Goal: Transaction & Acquisition: Purchase product/service

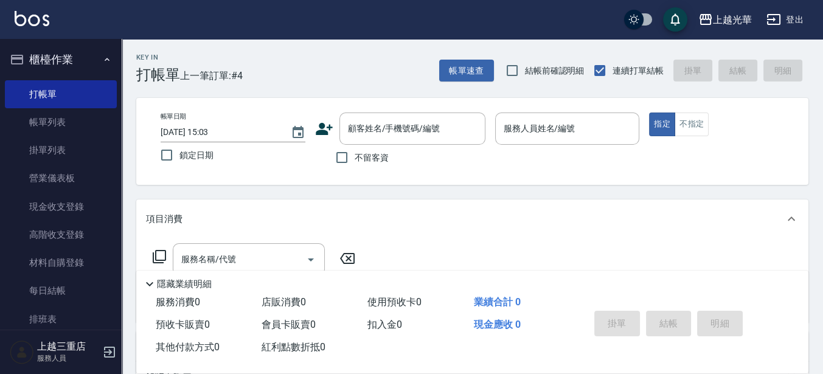
click at [357, 151] on span "不留客資" at bounding box center [372, 157] width 34 height 13
click at [355, 151] on input "不留客資" at bounding box center [342, 158] width 26 height 26
checkbox input "true"
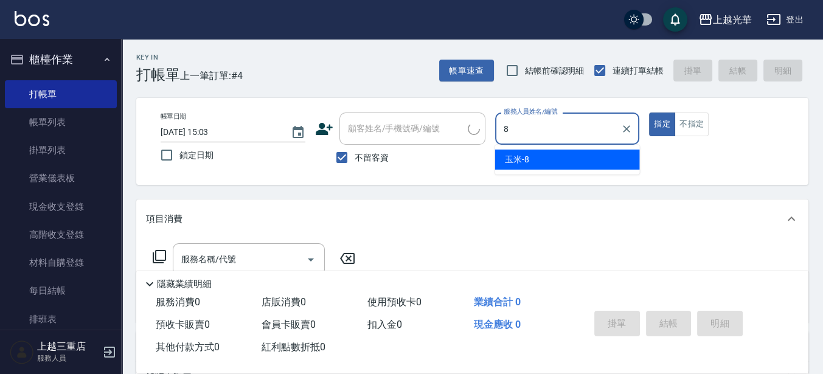
type input "玉米-8"
type button "true"
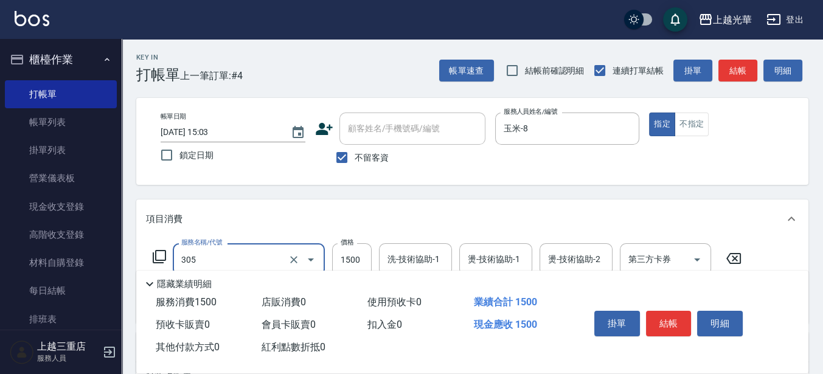
type input "設計燙髮1500(305)"
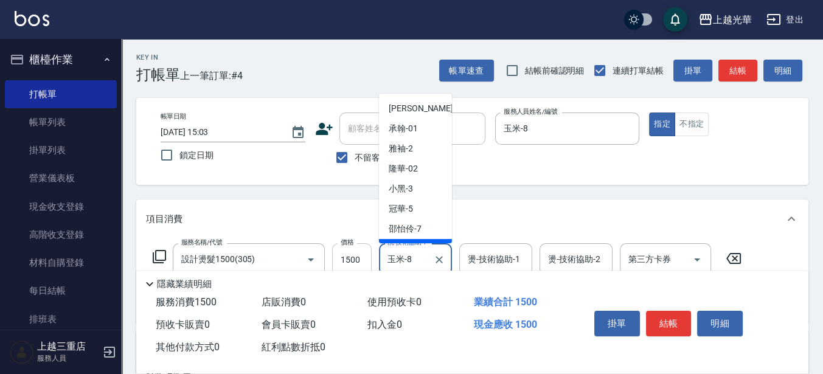
scroll to position [15, 0]
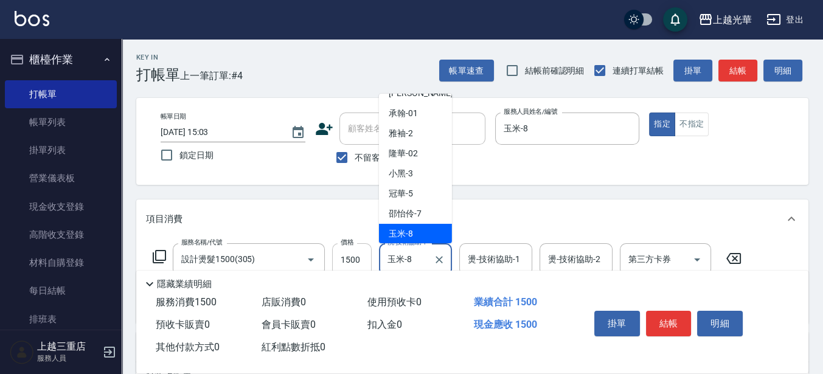
drag, startPoint x: 415, startPoint y: 258, endPoint x: 334, endPoint y: 266, distance: 81.2
click at [334, 266] on div "服務名稱/代號 設計燙髮1500(305) 服務名稱/代號 價格 1500 價格 洗-技術協助-1 玉米-8 洗-技術協助-1 燙-技術協助-1 燙-技術協助…" at bounding box center [447, 259] width 603 height 33
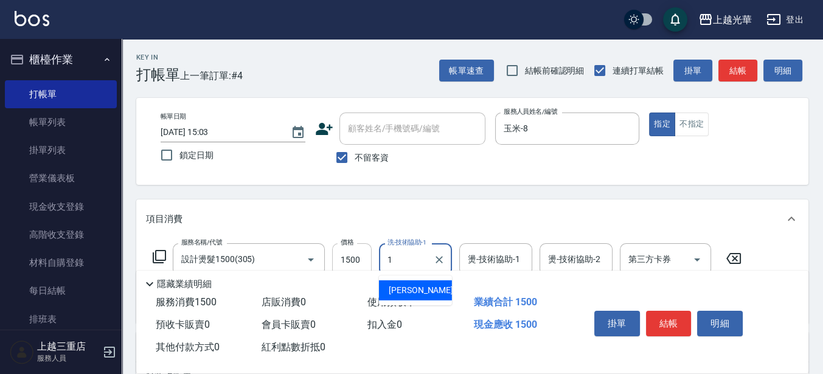
scroll to position [0, 0]
type input "[PERSON_NAME]-15"
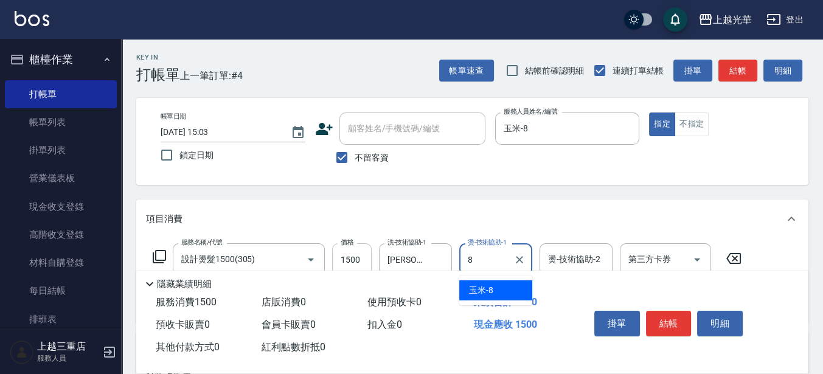
type input "玉米-8"
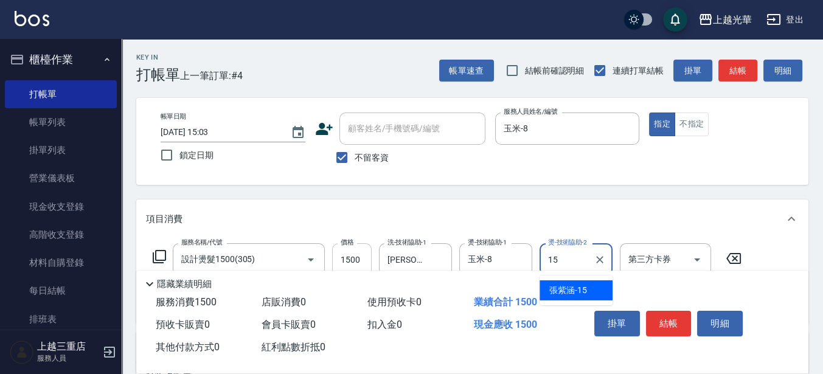
type input "[PERSON_NAME]-15"
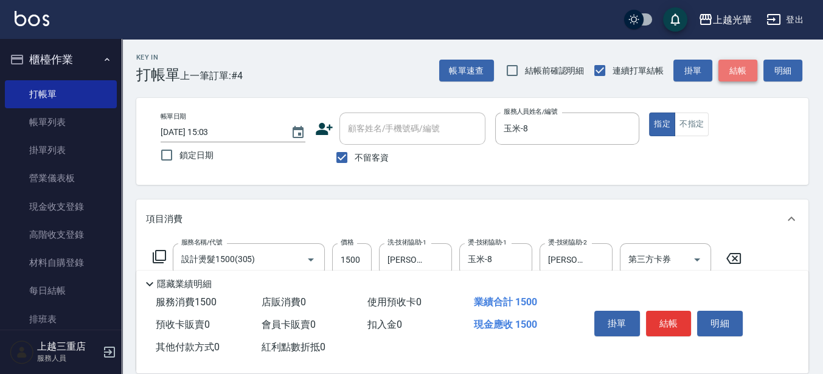
click at [737, 74] on button "結帳" at bounding box center [737, 71] width 39 height 22
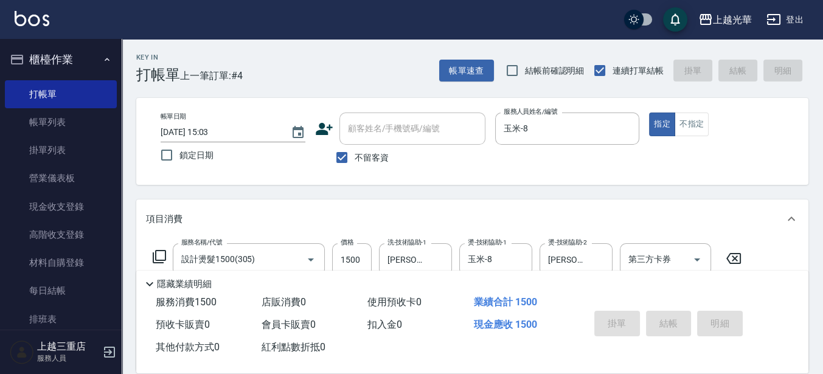
type input "[DATE] 16:04"
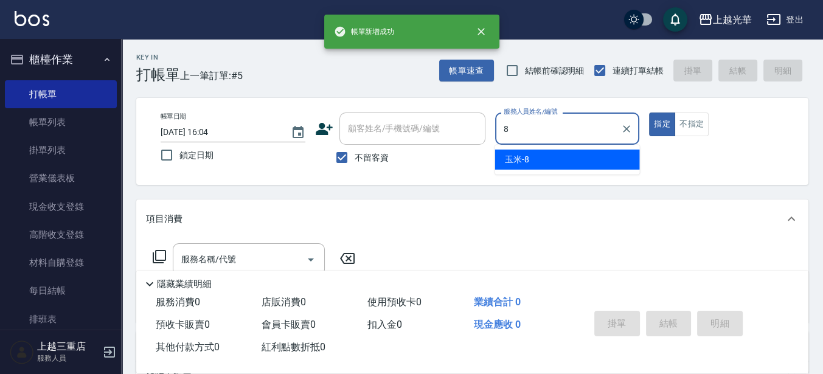
type input "玉米-8"
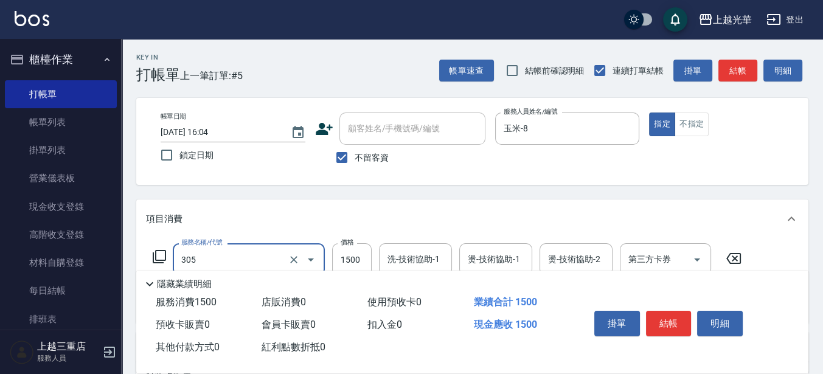
type input "設計燙髮1500(305)"
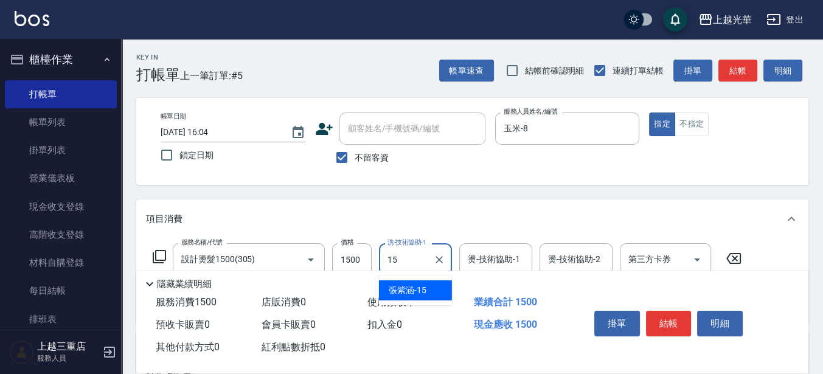
type input "[PERSON_NAME]-15"
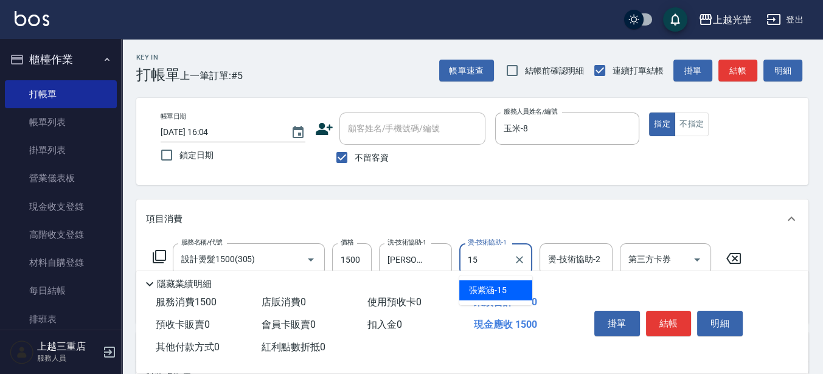
type input "[PERSON_NAME]-15"
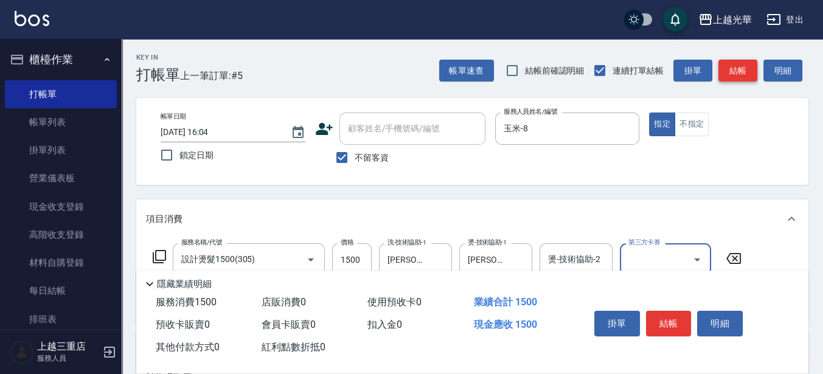
click at [734, 73] on button "結帳" at bounding box center [737, 71] width 39 height 22
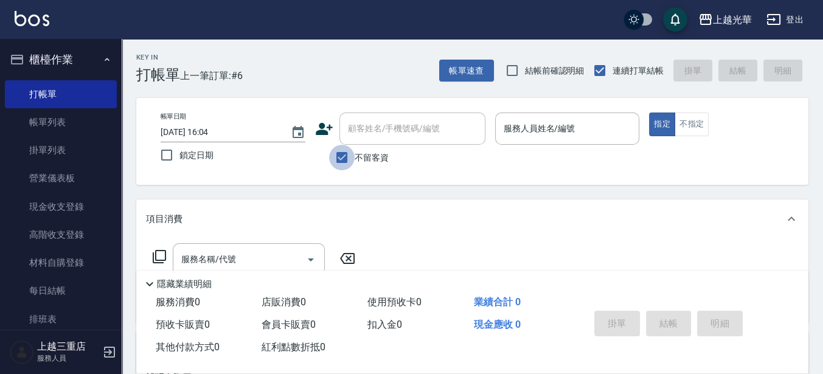
click at [353, 150] on input "不留客資" at bounding box center [342, 158] width 26 height 26
checkbox input "false"
click at [374, 135] on input "顧客姓名/手機號碼/編號" at bounding box center [403, 128] width 117 height 21
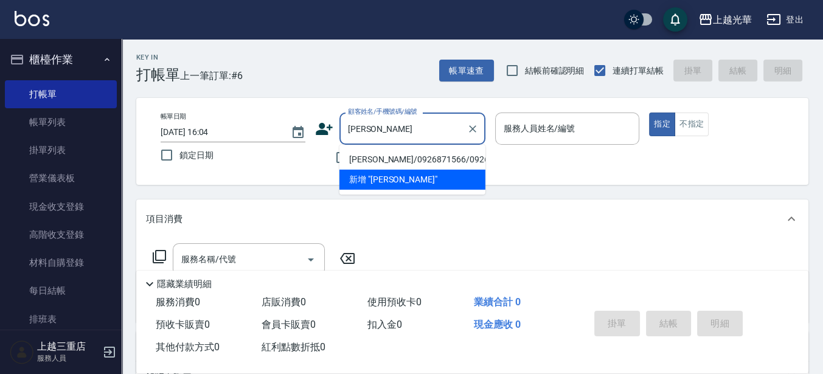
click at [372, 166] on li "[PERSON_NAME]/0926871566/0926871566" at bounding box center [412, 160] width 146 height 20
type input "[PERSON_NAME]/0926871566/0926871566"
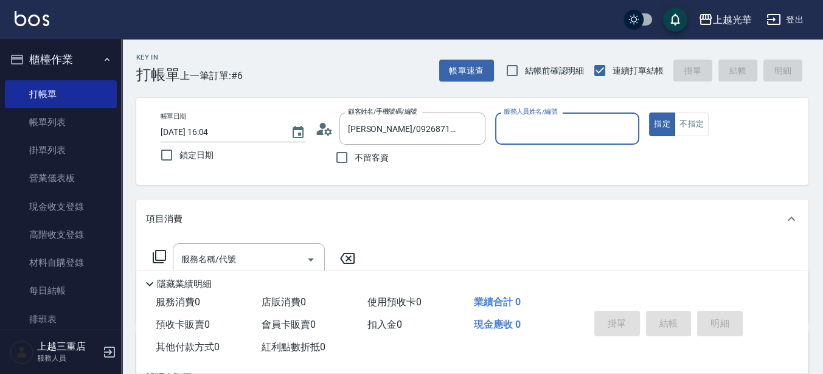
type input "小黑-3"
click at [251, 271] on div "隱藏業績明細" at bounding box center [472, 281] width 672 height 21
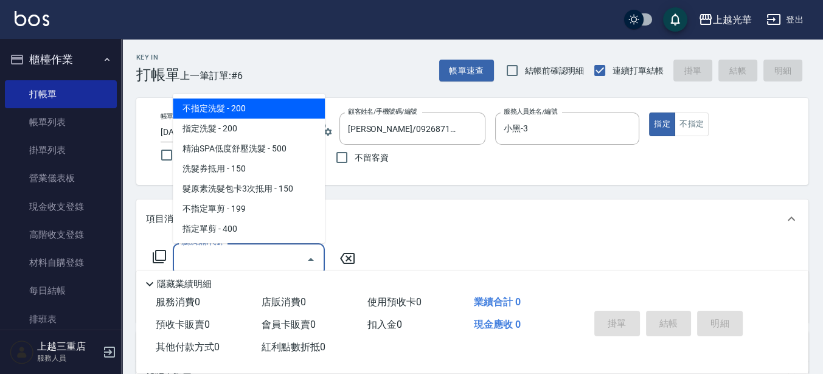
click at [250, 255] on input "服務名稱/代號" at bounding box center [239, 259] width 123 height 21
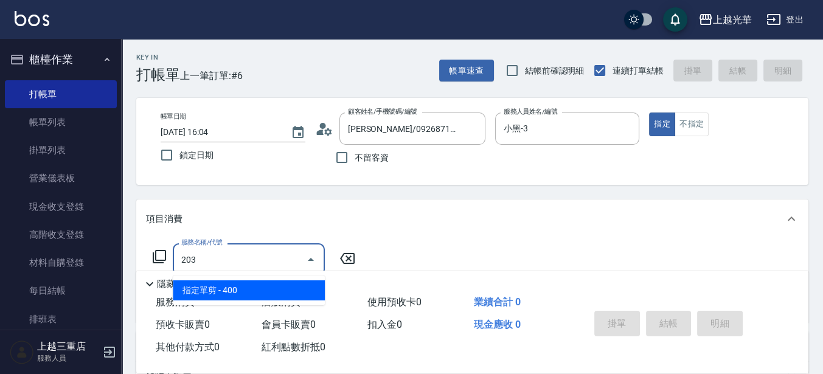
type input "指定單剪(203)"
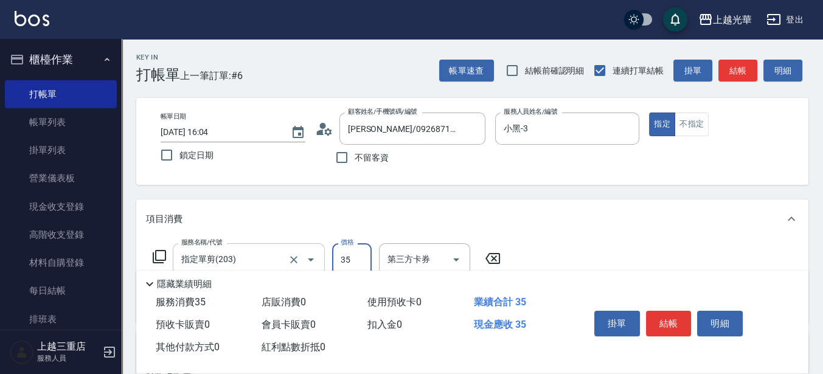
type input "350"
click at [642, 241] on div "服務名稱/代號 指定單剪(203) 服務名稱/代號 價格 350 價格 第三方卡券 第三方卡券" at bounding box center [472, 280] width 672 height 85
click at [655, 313] on button "結帳" at bounding box center [669, 324] width 46 height 26
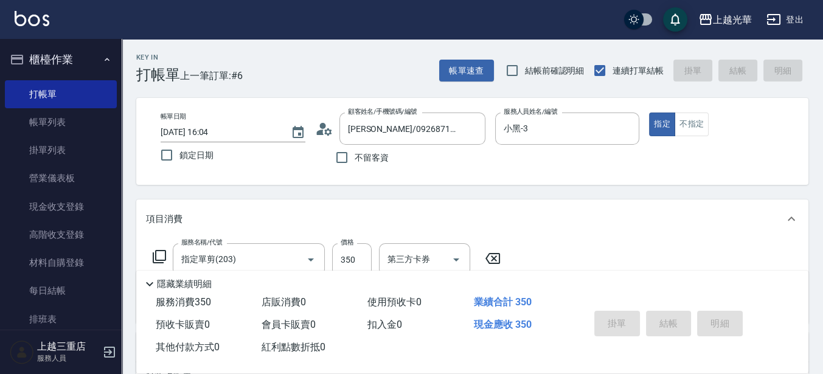
type input "[DATE] 16:10"
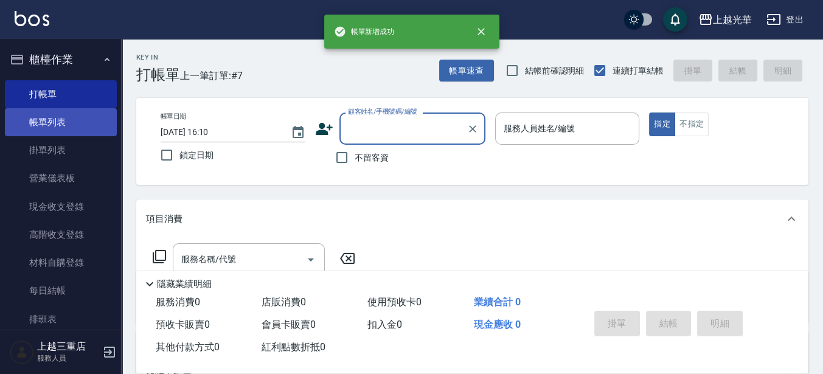
click at [49, 120] on link "帳單列表" at bounding box center [61, 122] width 112 height 28
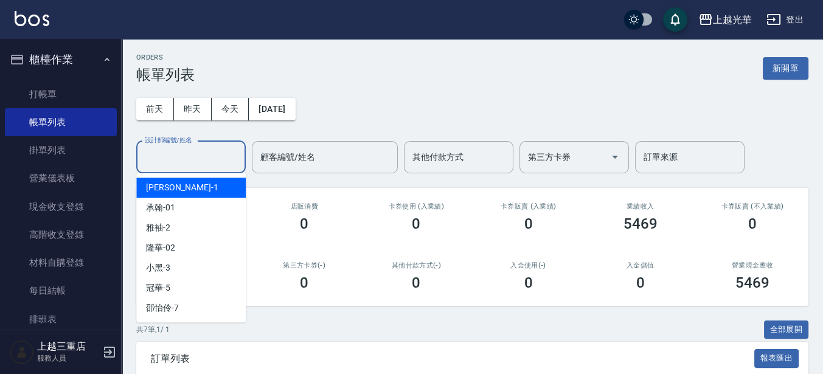
click at [223, 160] on input "設計師編號/姓名" at bounding box center [191, 157] width 99 height 21
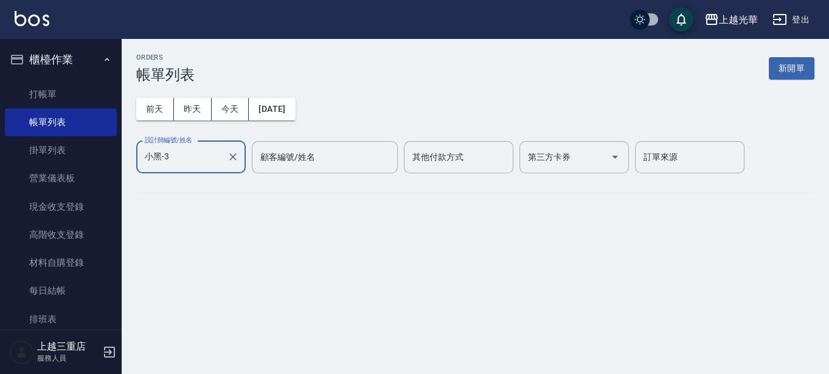
type input "小黑-3"
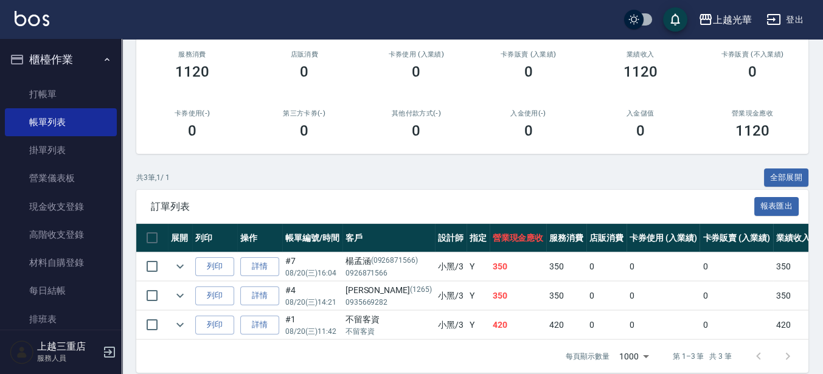
scroll to position [175, 0]
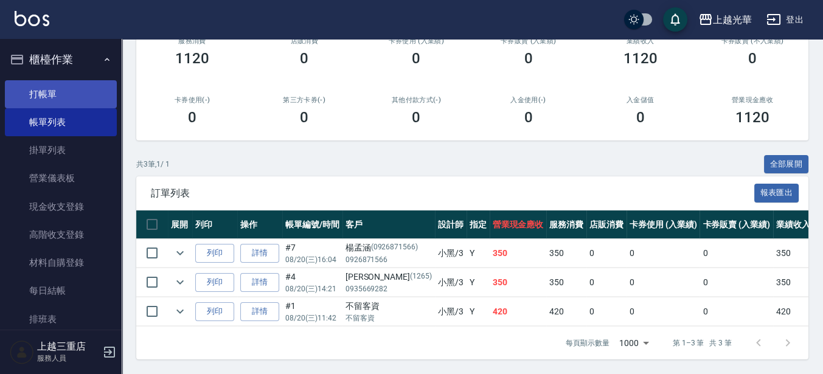
click at [41, 90] on link "打帳單" at bounding box center [61, 94] width 112 height 28
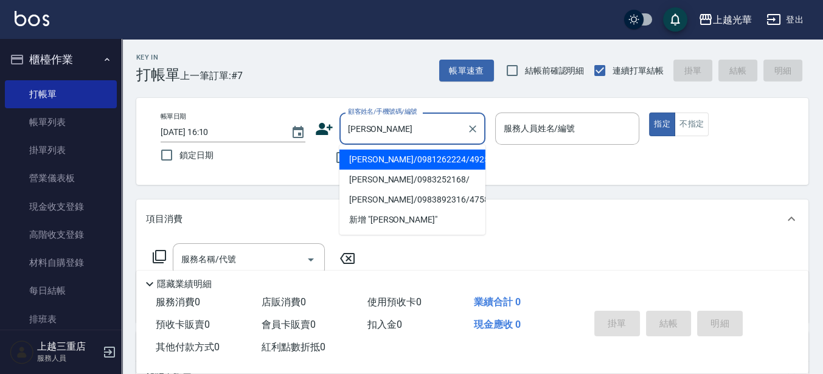
click at [362, 166] on li "[PERSON_NAME]/0981262224/4925" at bounding box center [412, 160] width 146 height 20
type input "[PERSON_NAME]/0981262224/4925"
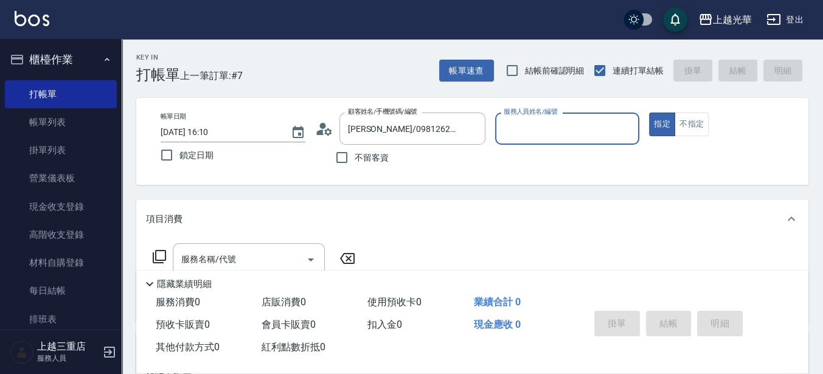
type input "小黑-3"
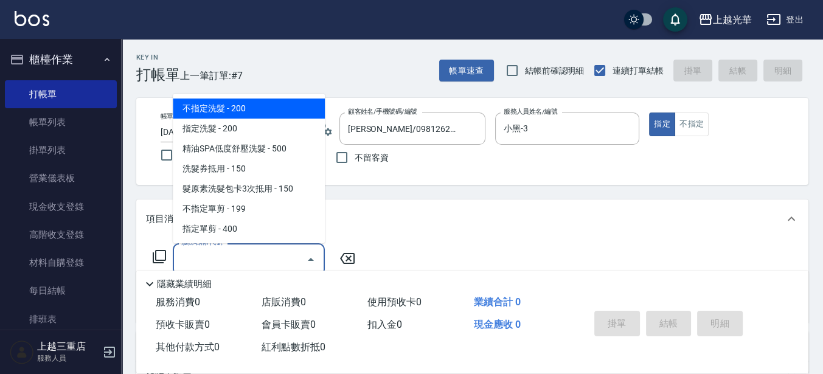
click at [254, 260] on input "服務名稱/代號" at bounding box center [239, 259] width 123 height 21
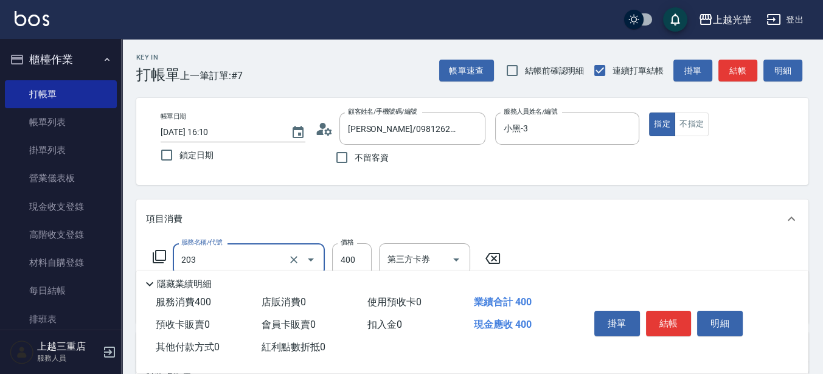
type input "指定單剪(203)"
type input "300"
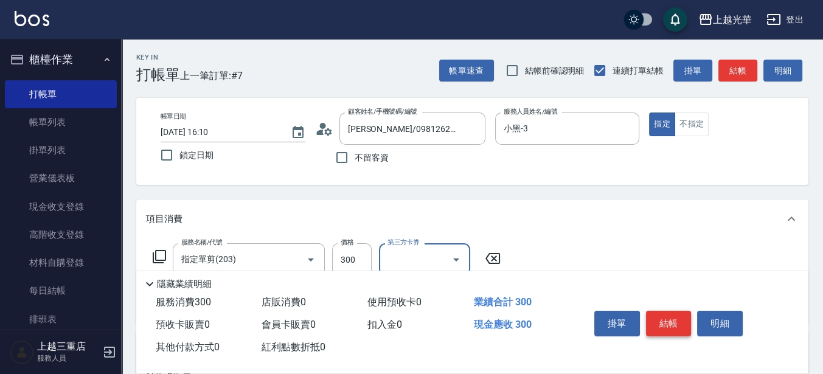
click at [654, 317] on button "結帳" at bounding box center [669, 324] width 46 height 26
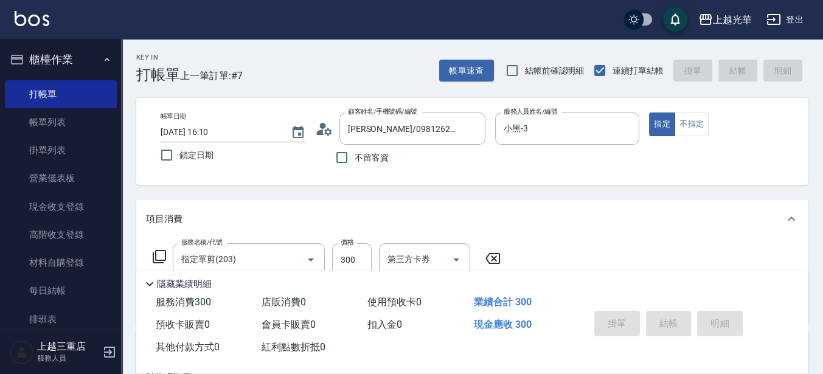
type input "[DATE] 16:11"
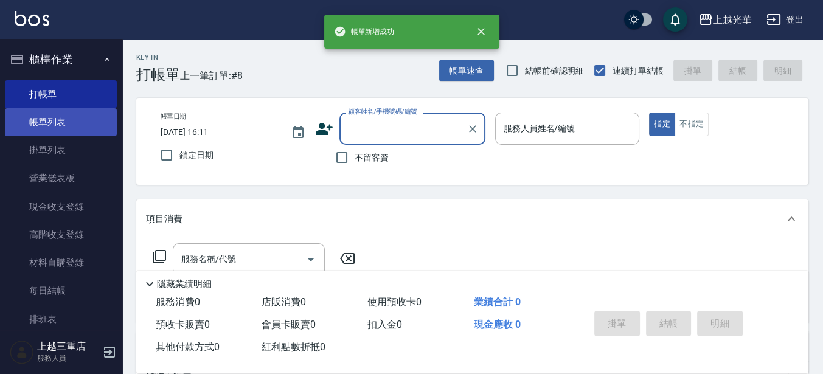
click at [41, 110] on link "帳單列表" at bounding box center [61, 122] width 112 height 28
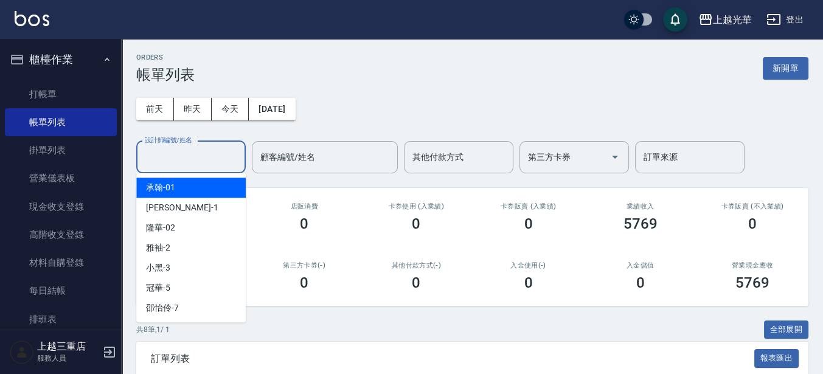
click at [205, 157] on input "設計師編號/姓名" at bounding box center [191, 157] width 99 height 21
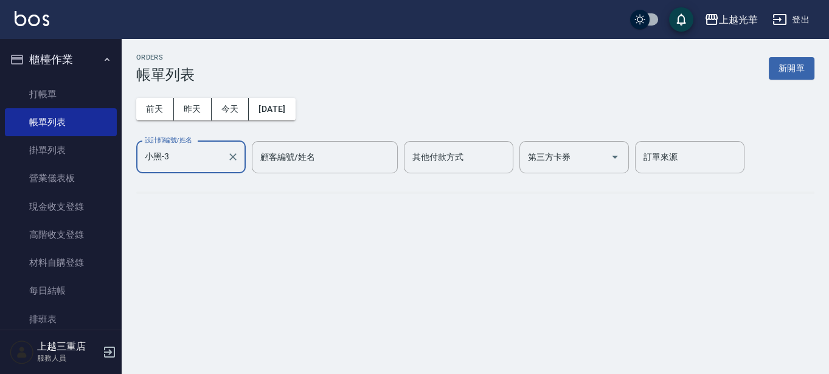
type input "小黑-3"
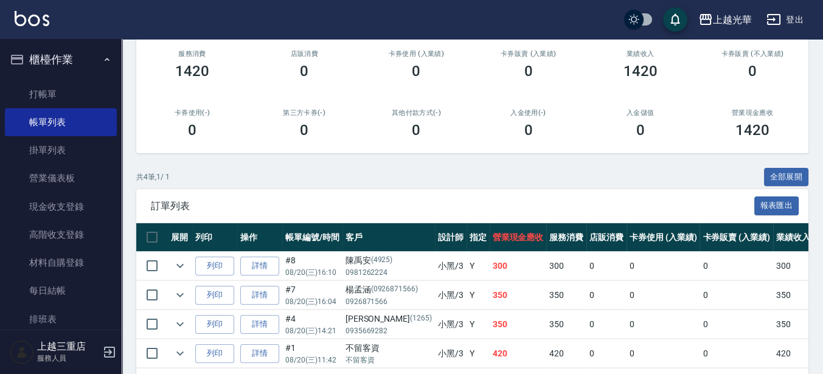
scroll to position [204, 0]
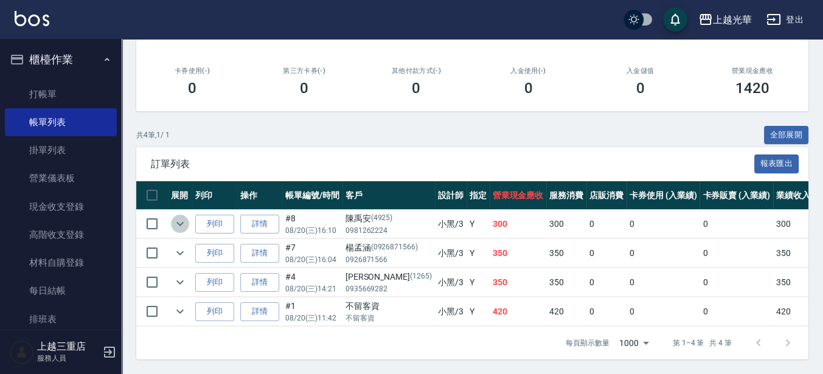
click at [182, 222] on icon "expand row" at bounding box center [179, 224] width 7 height 4
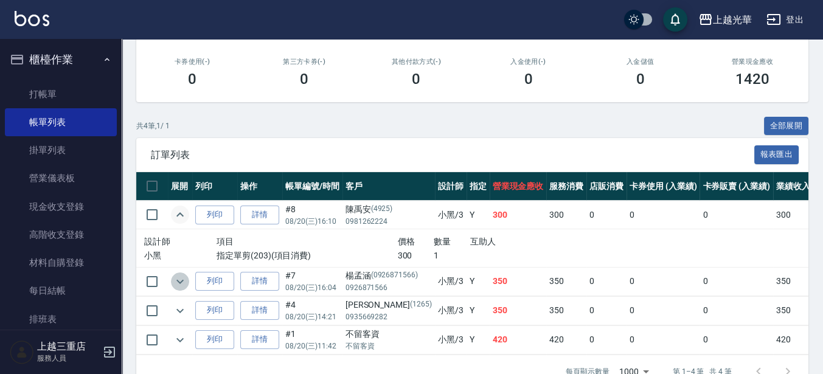
click at [183, 284] on icon "expand row" at bounding box center [180, 281] width 15 height 15
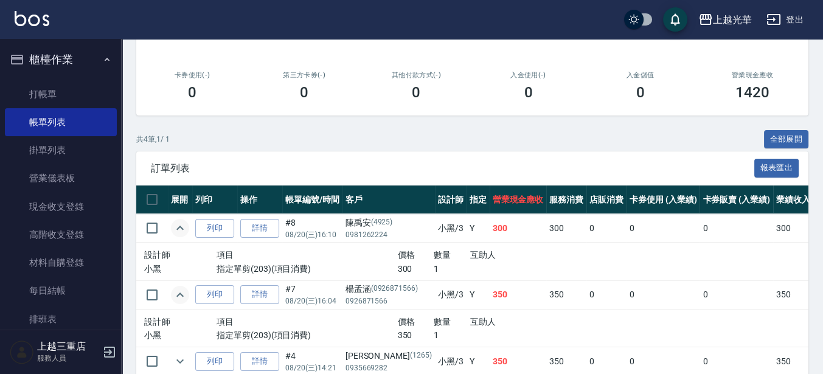
scroll to position [278, 0]
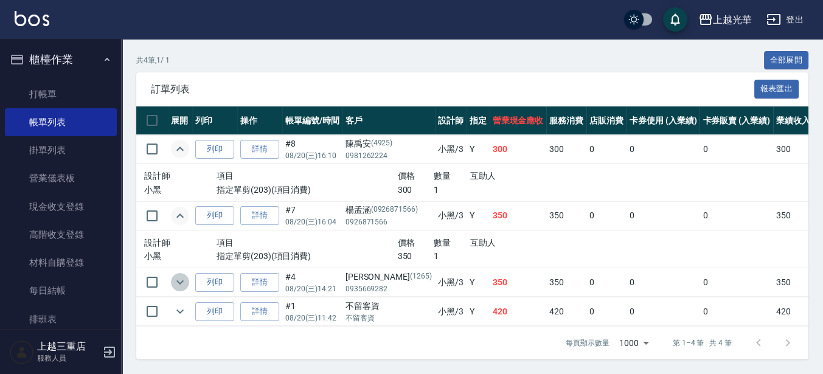
click at [184, 275] on icon "expand row" at bounding box center [180, 282] width 15 height 15
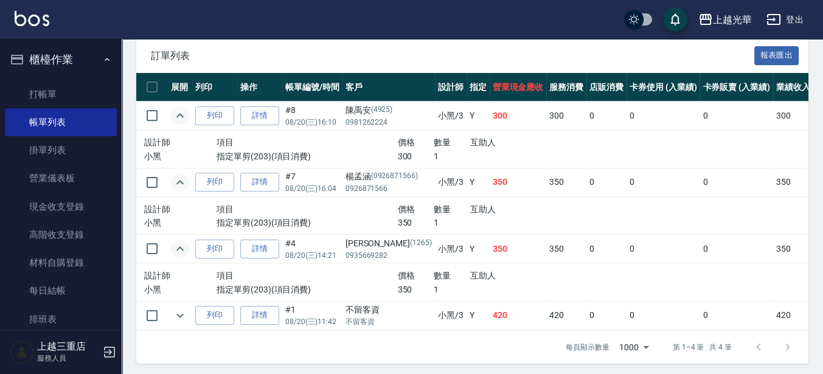
scroll to position [316, 0]
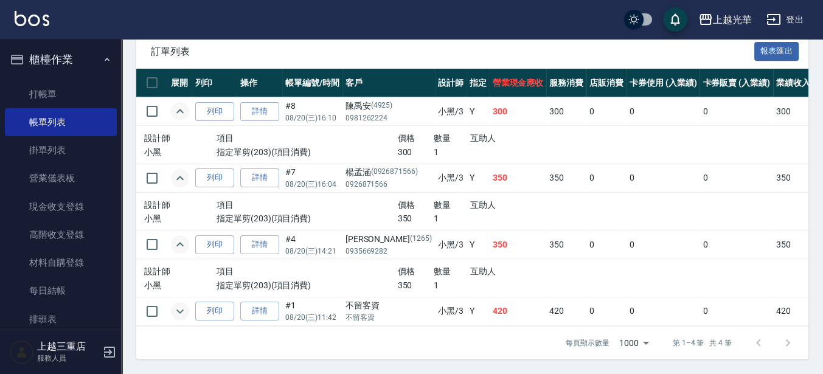
click at [182, 309] on icon "expand row" at bounding box center [179, 311] width 7 height 4
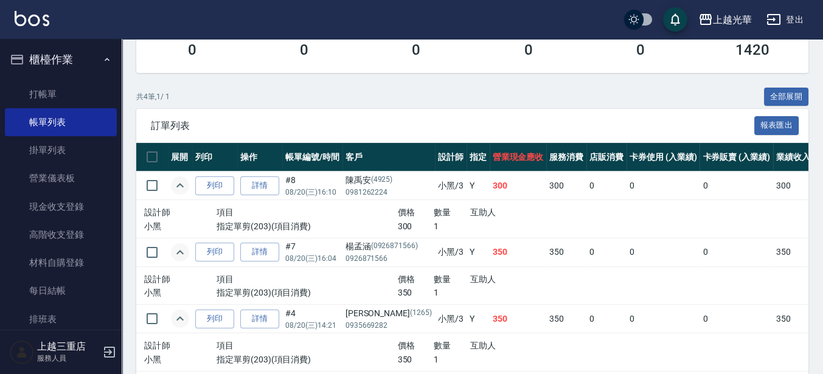
scroll to position [151, 0]
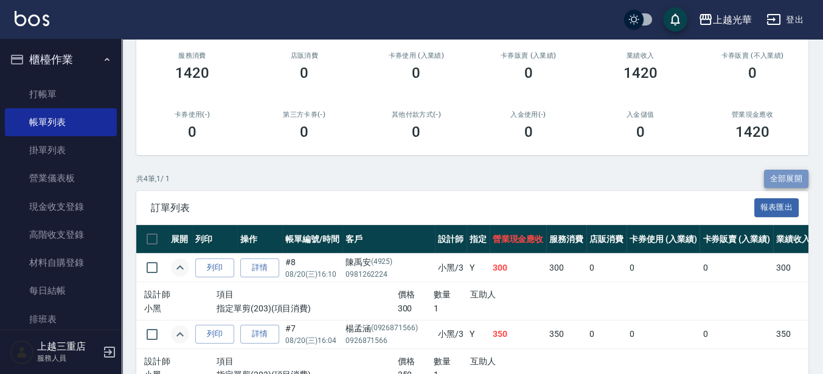
click at [769, 171] on button "全部展開" at bounding box center [786, 179] width 45 height 19
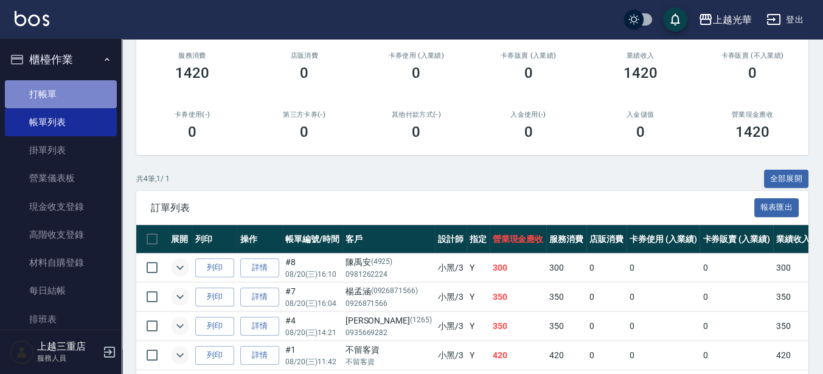
click at [76, 90] on link "打帳單" at bounding box center [61, 94] width 112 height 28
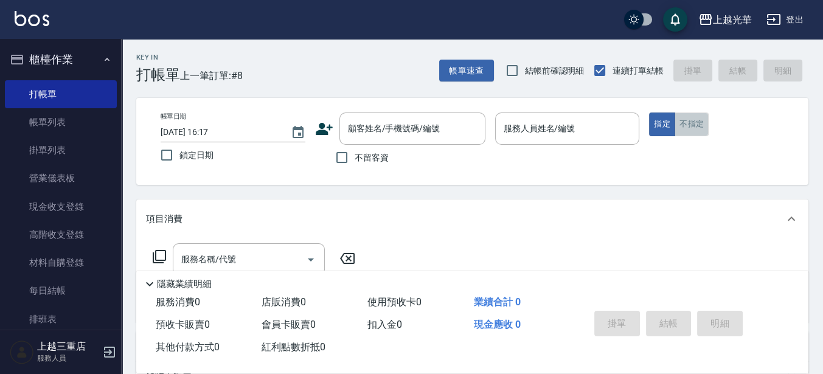
click at [694, 125] on button "不指定" at bounding box center [691, 124] width 34 height 24
click at [643, 127] on div "帳單日期 [DATE] 16:17 鎖定日期 顧客姓名/手機號碼/編號 顧客姓名/手機號碼/編號 不留客資 服務人員姓名/編號 服務人員姓名/編號 指定 不指定" at bounding box center [472, 141] width 643 height 58
click at [582, 118] on input "服務人員姓名/編號" at bounding box center [567, 128] width 134 height 21
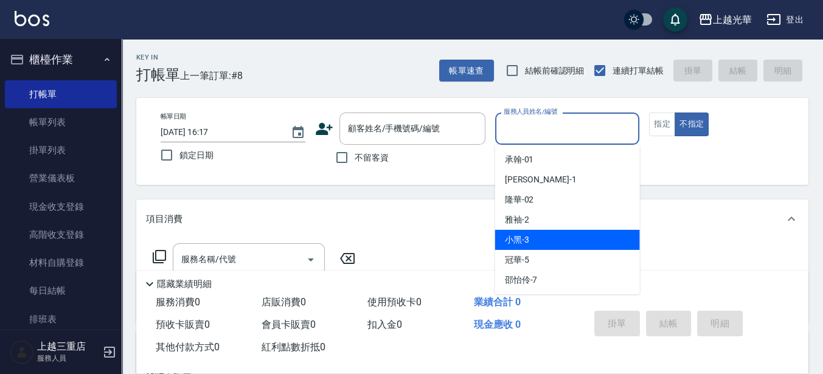
click at [589, 245] on div "小黑 -3" at bounding box center [567, 240] width 145 height 20
type input "小黑-3"
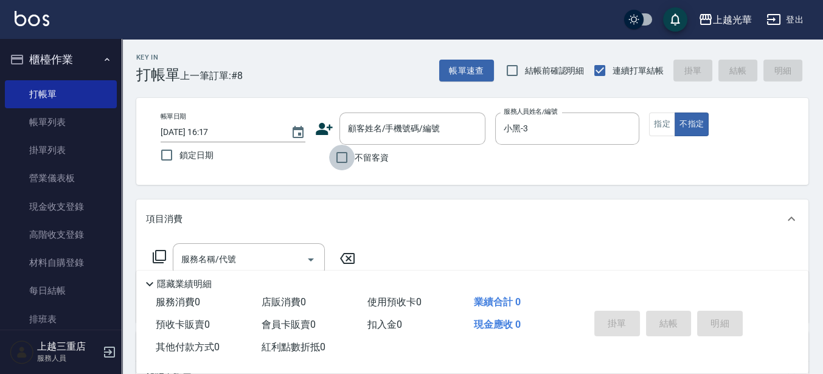
click at [337, 152] on input "不留客資" at bounding box center [342, 158] width 26 height 26
checkbox input "true"
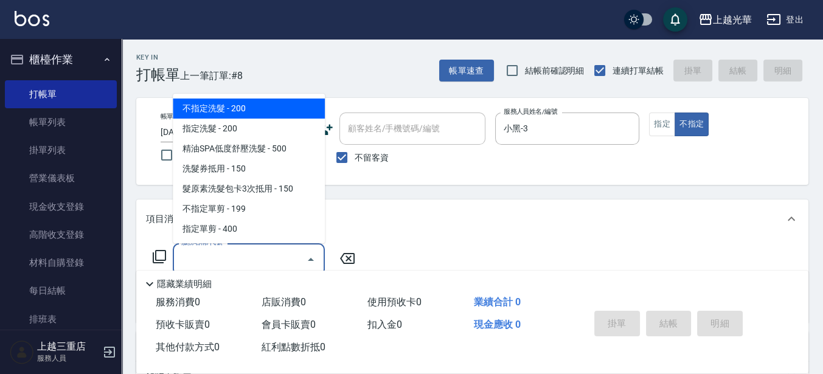
click at [256, 259] on input "服務名稱/代號" at bounding box center [239, 259] width 123 height 21
click at [283, 113] on span "不指定洗髮 - 200" at bounding box center [249, 109] width 152 height 20
type input "不指定洗髮(101)"
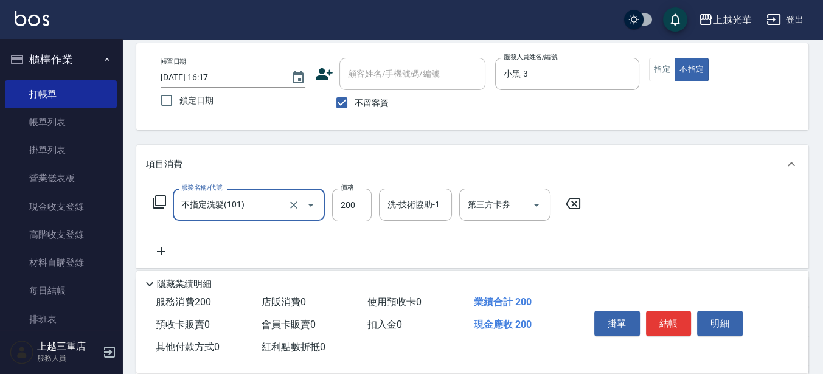
scroll to position [76, 0]
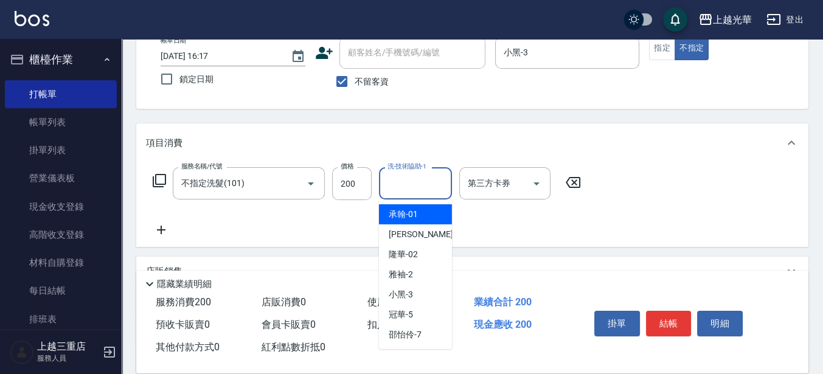
click at [445, 191] on input "洗-技術協助-1" at bounding box center [415, 183] width 62 height 21
click at [417, 218] on span "[PERSON_NAME]-15" at bounding box center [408, 214] width 38 height 13
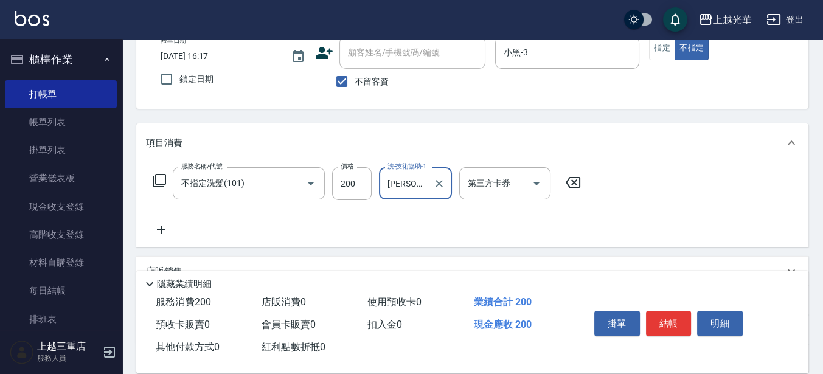
type input "[PERSON_NAME]-15"
click at [159, 236] on icon at bounding box center [161, 230] width 30 height 15
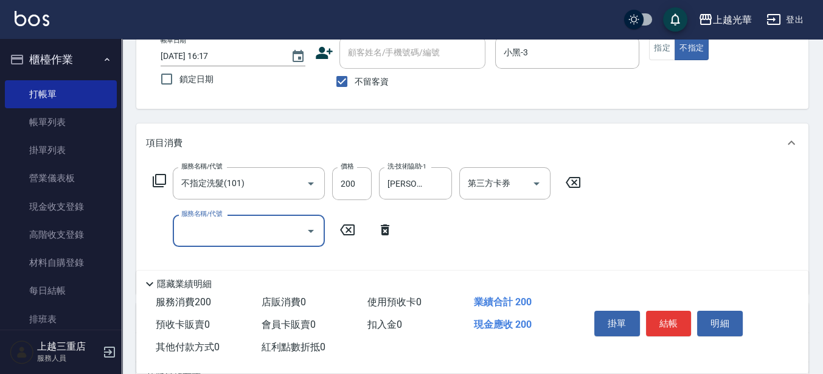
click at [388, 233] on icon at bounding box center [385, 229] width 9 height 11
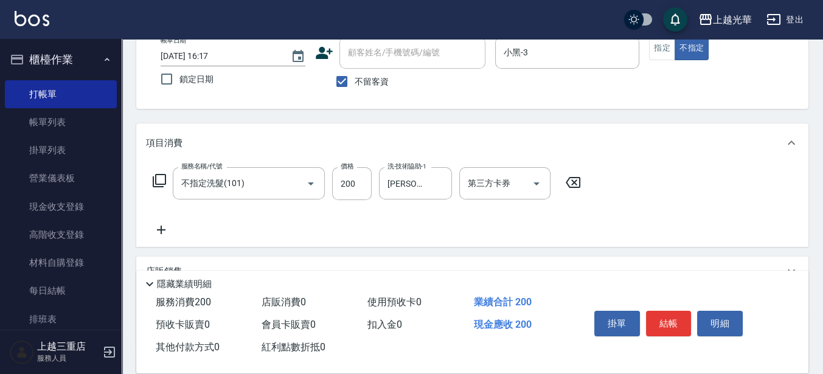
click at [153, 180] on icon at bounding box center [159, 180] width 13 height 13
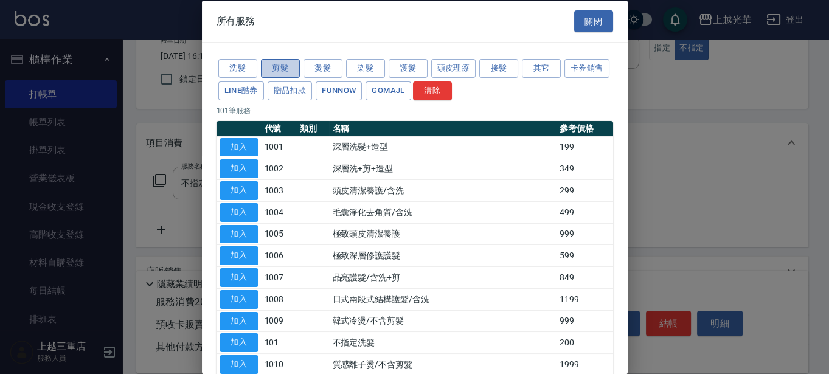
click at [277, 69] on button "剪髮" at bounding box center [280, 68] width 39 height 19
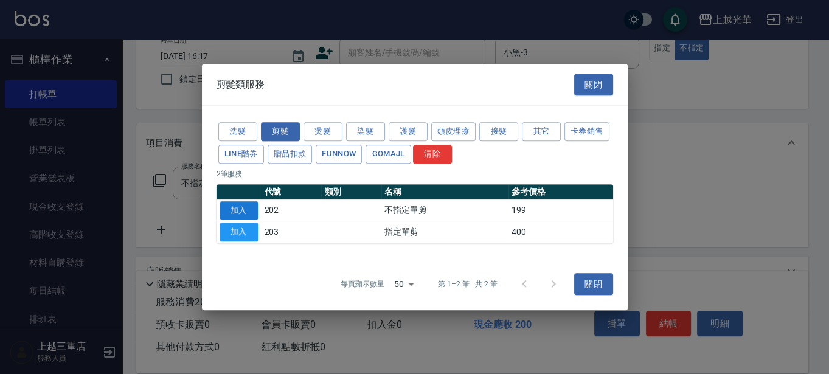
click at [241, 209] on button "加入" at bounding box center [239, 210] width 39 height 19
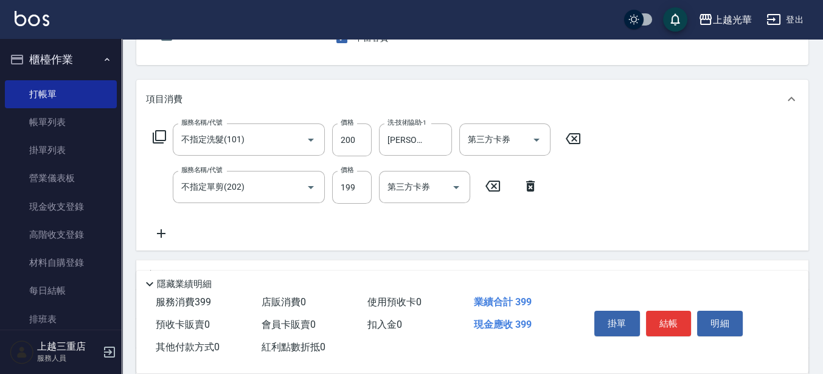
scroll to position [152, 0]
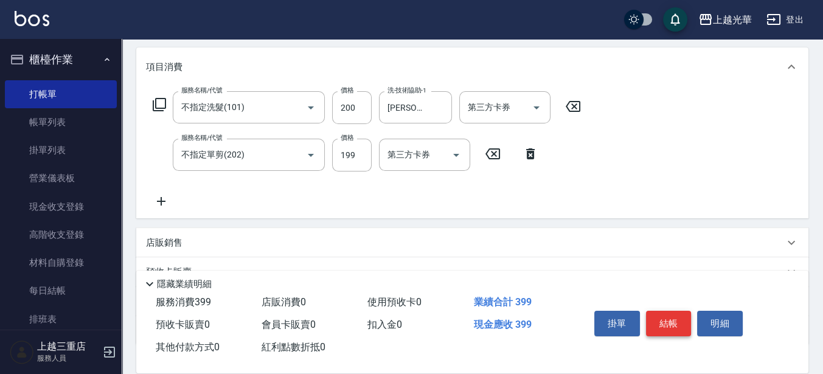
click at [670, 315] on button "結帳" at bounding box center [669, 324] width 46 height 26
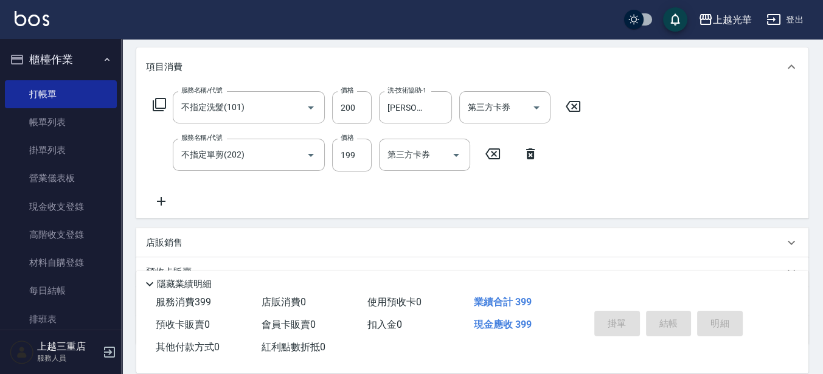
type input "[DATE] 16:52"
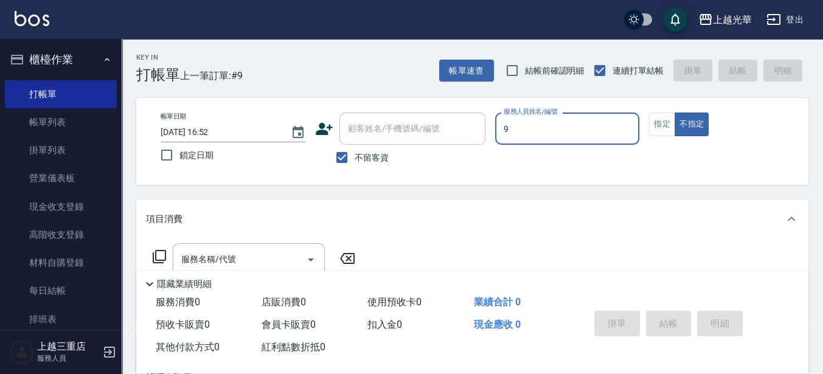
type input "喨喨-9"
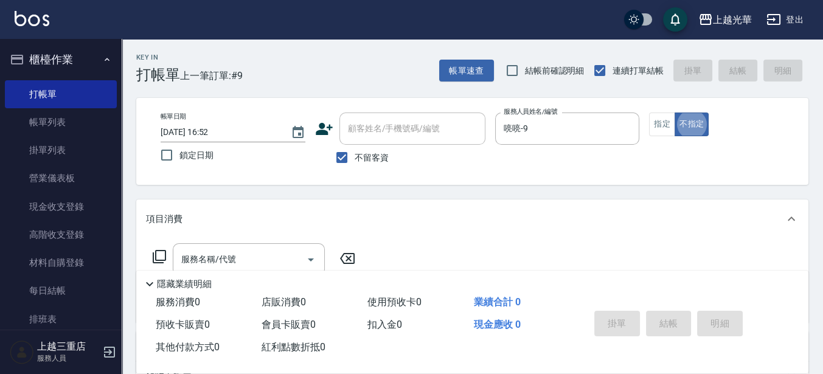
type button "false"
click at [670, 126] on button "指定" at bounding box center [662, 124] width 26 height 24
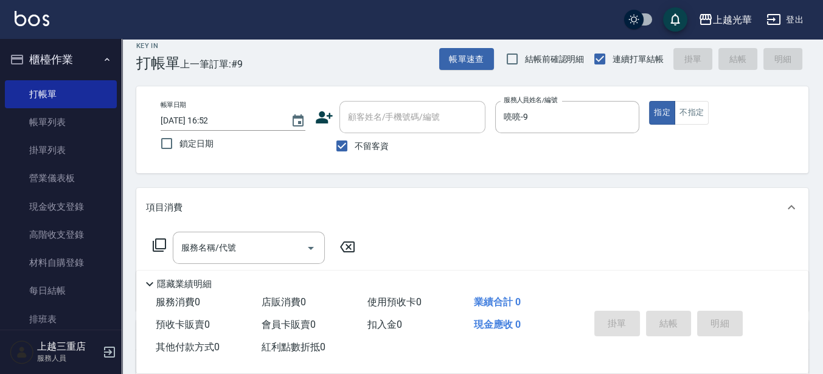
scroll to position [76, 0]
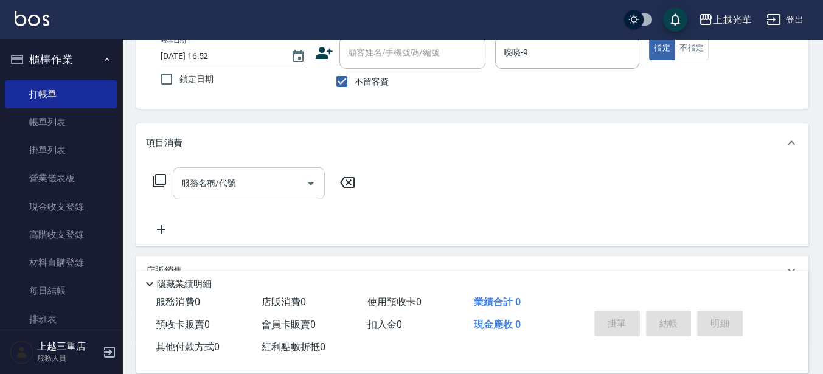
click at [272, 182] on input "服務名稱/代號" at bounding box center [239, 183] width 123 height 21
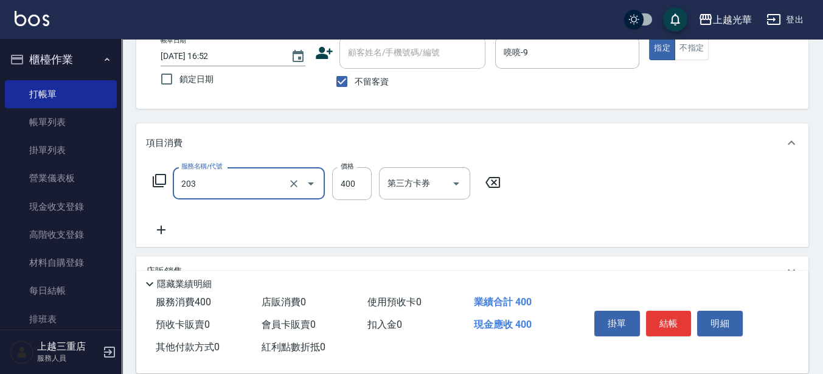
type input "指定單剪(203)"
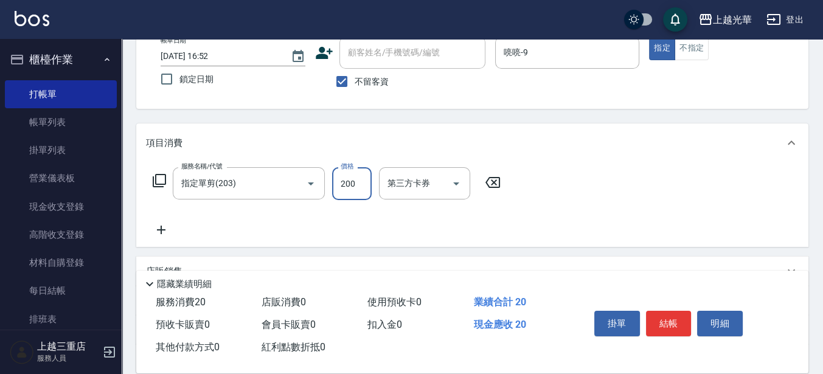
type input "200"
click at [679, 326] on button "結帳" at bounding box center [669, 324] width 46 height 26
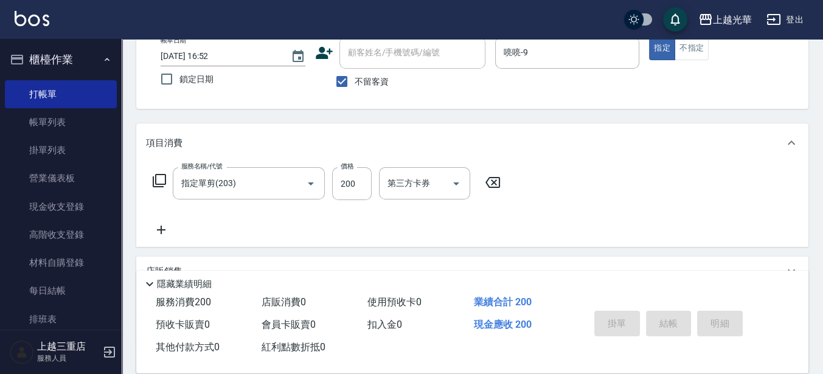
type input "[DATE] 16:58"
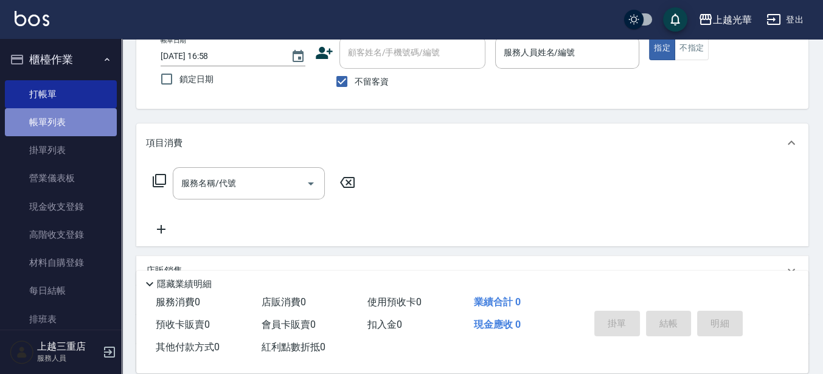
click at [65, 116] on link "帳單列表" at bounding box center [61, 122] width 112 height 28
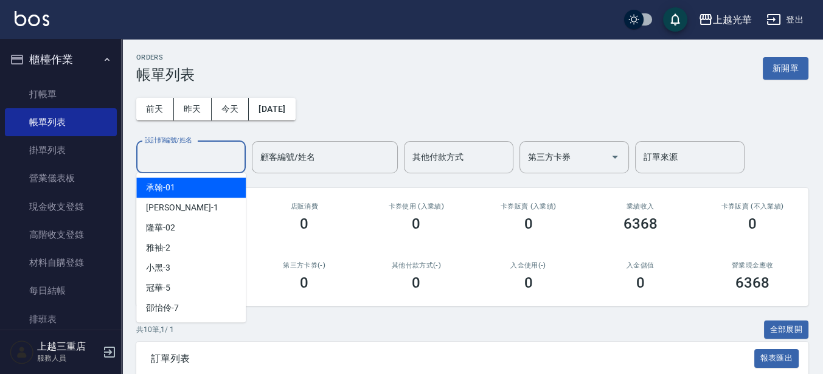
click at [215, 160] on input "設計師編號/姓名" at bounding box center [191, 157] width 99 height 21
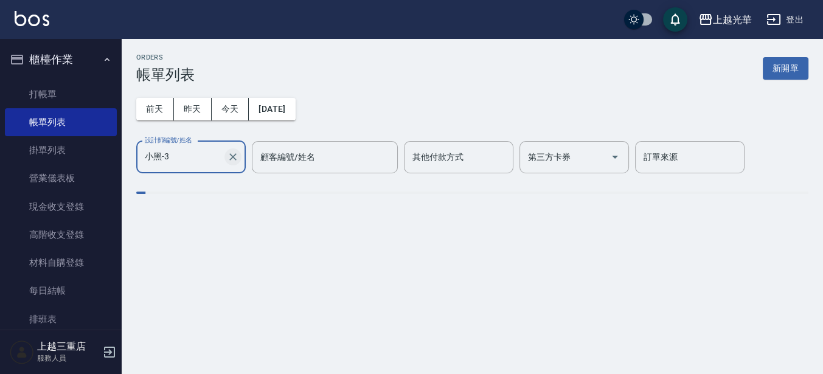
type input "小黑-3"
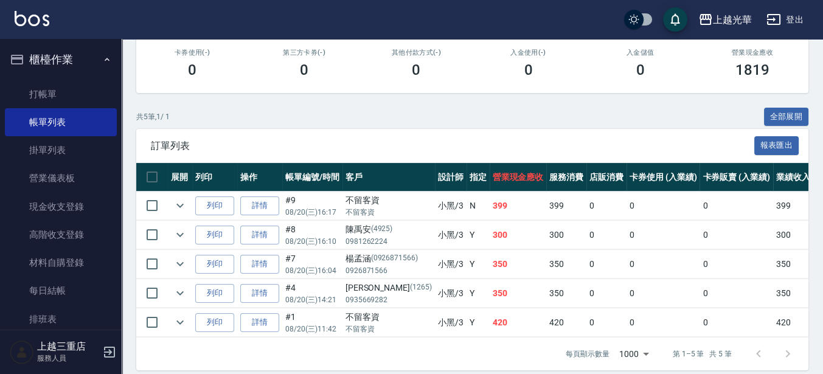
scroll to position [228, 0]
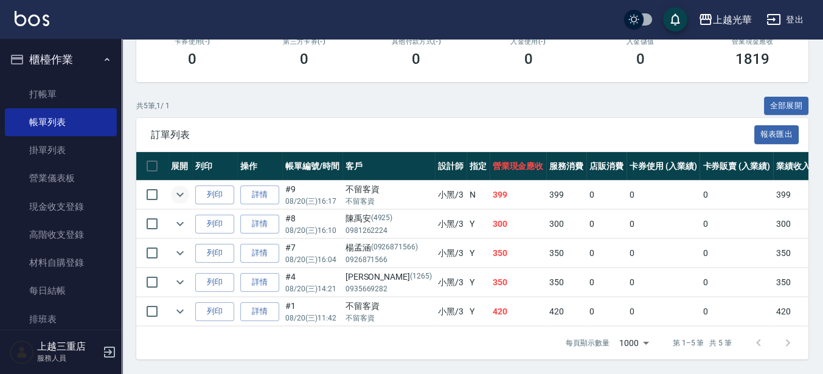
click at [173, 192] on icon "expand row" at bounding box center [180, 194] width 15 height 15
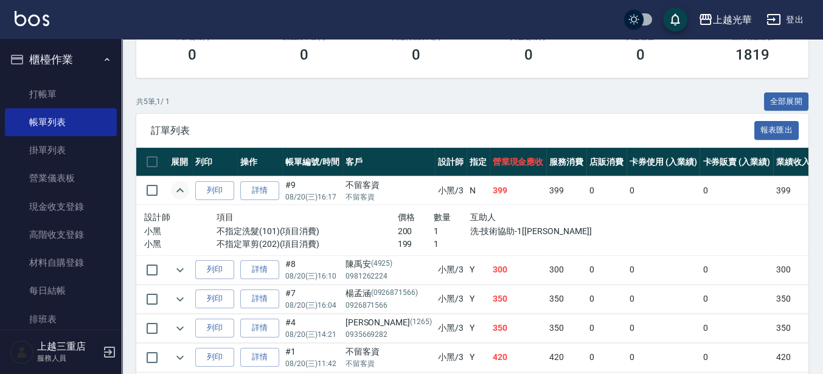
scroll to position [283, 0]
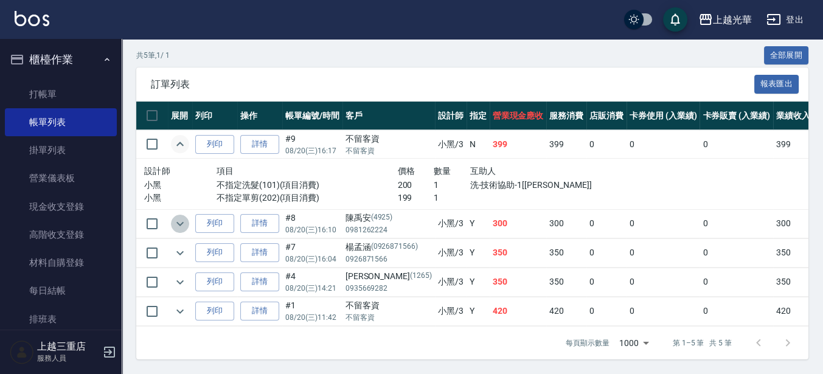
click at [173, 216] on icon "expand row" at bounding box center [180, 223] width 15 height 15
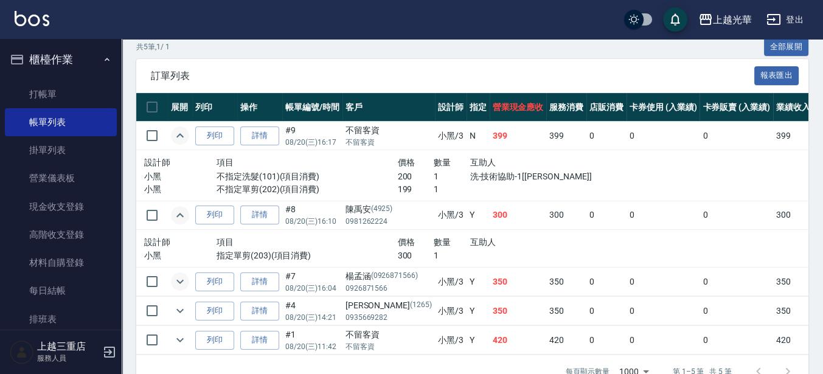
click at [185, 275] on icon "expand row" at bounding box center [180, 281] width 15 height 15
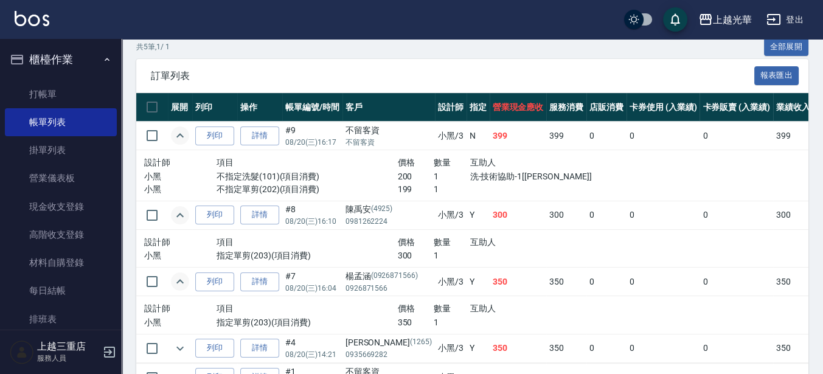
scroll to position [358, 0]
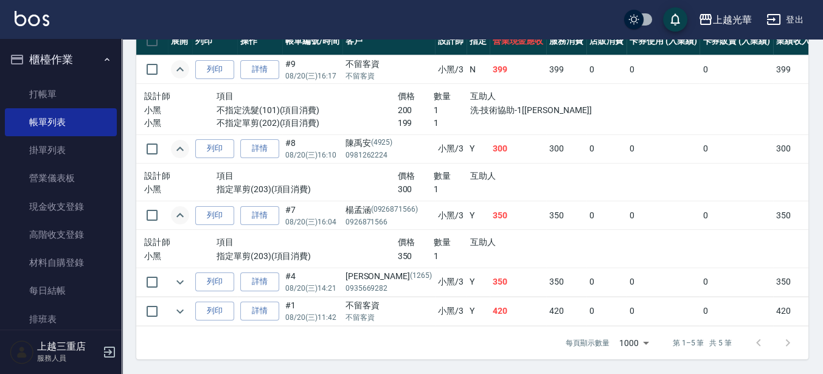
click at [185, 275] on icon "expand row" at bounding box center [180, 282] width 15 height 15
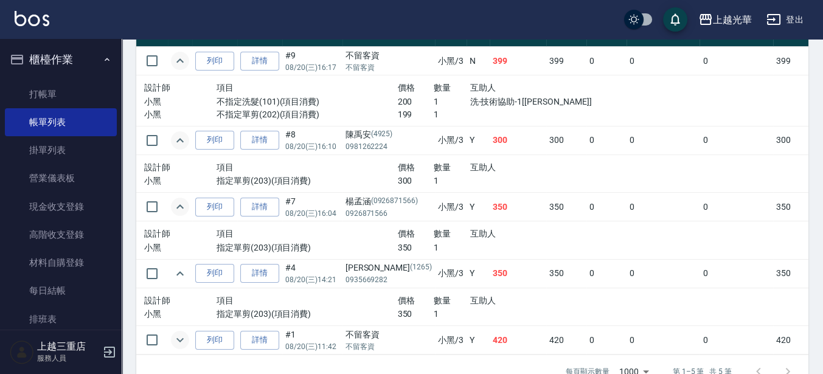
click at [176, 339] on icon "expand row" at bounding box center [180, 340] width 15 height 15
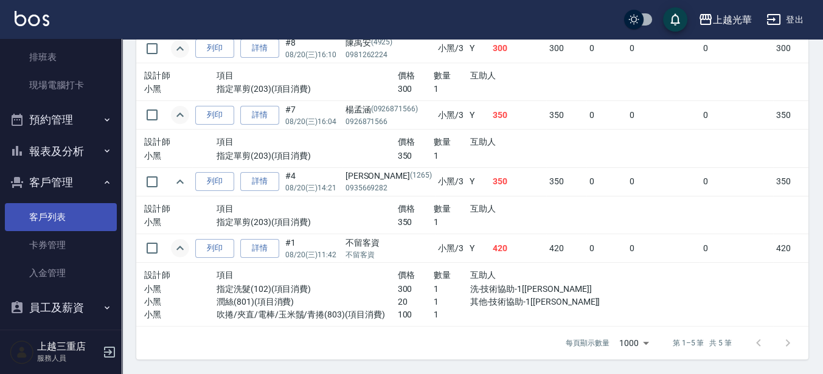
scroll to position [270, 0]
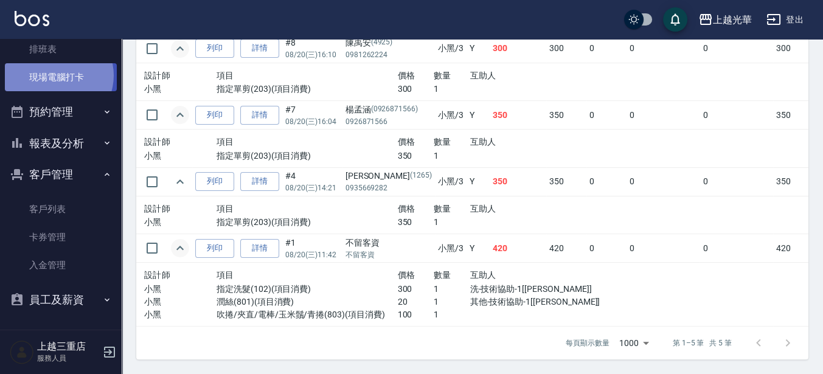
click at [56, 75] on link "現場電腦打卡" at bounding box center [61, 77] width 112 height 28
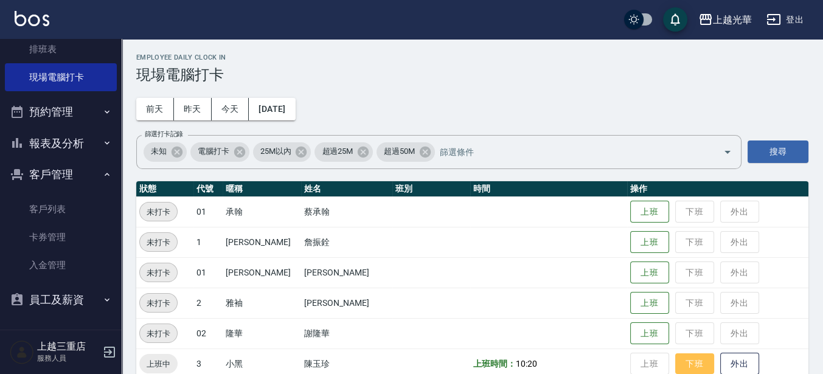
click at [685, 367] on button "下班" at bounding box center [694, 363] width 39 height 21
click at [18, 21] on img at bounding box center [32, 18] width 35 height 15
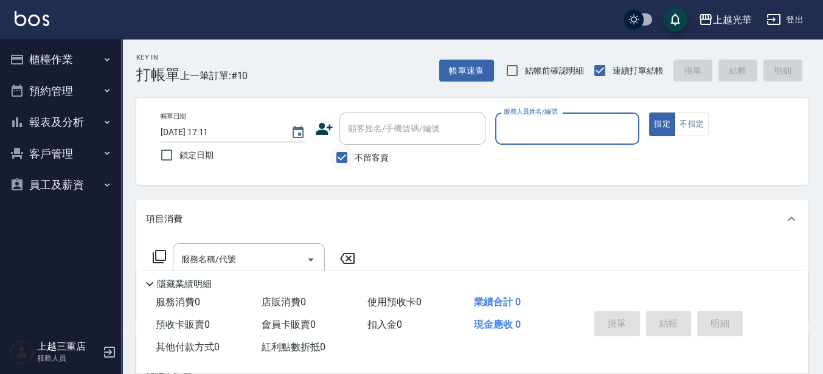
click at [335, 157] on input "不留客資" at bounding box center [342, 158] width 26 height 26
checkbox input "false"
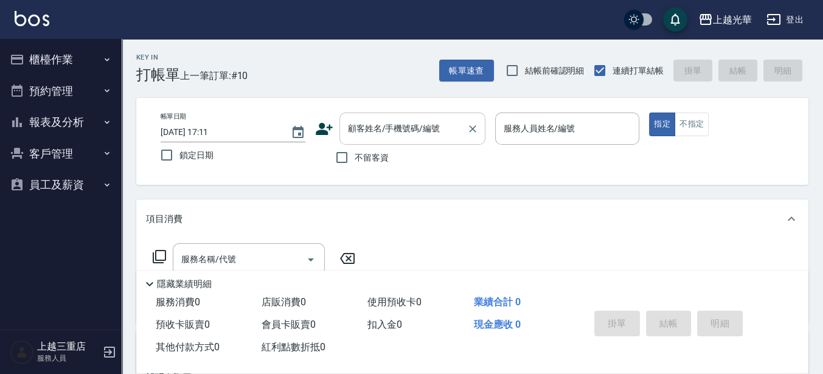
click at [373, 140] on div "顧客姓名/手機號碼/編號" at bounding box center [412, 128] width 146 height 32
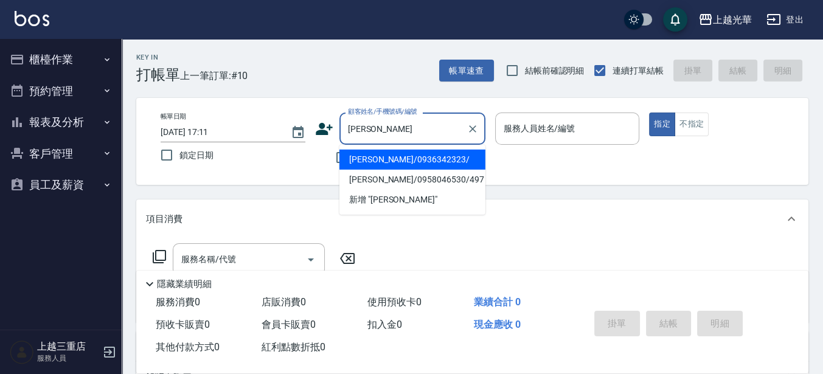
click at [455, 161] on li "[PERSON_NAME]/0936342323/" at bounding box center [412, 160] width 146 height 20
type input "[PERSON_NAME]/0936342323/"
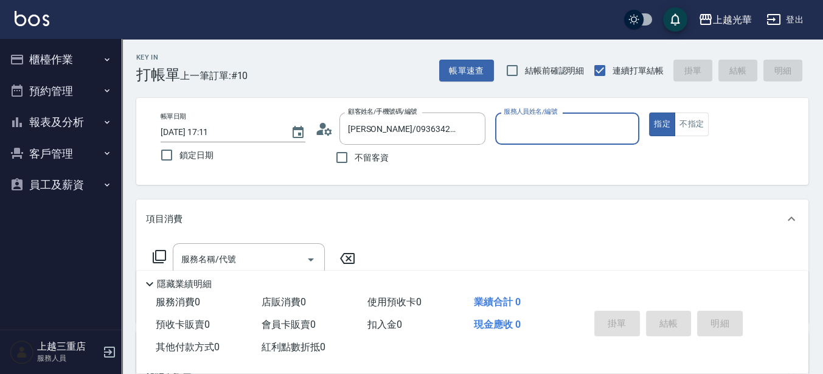
type input "雅袖-2"
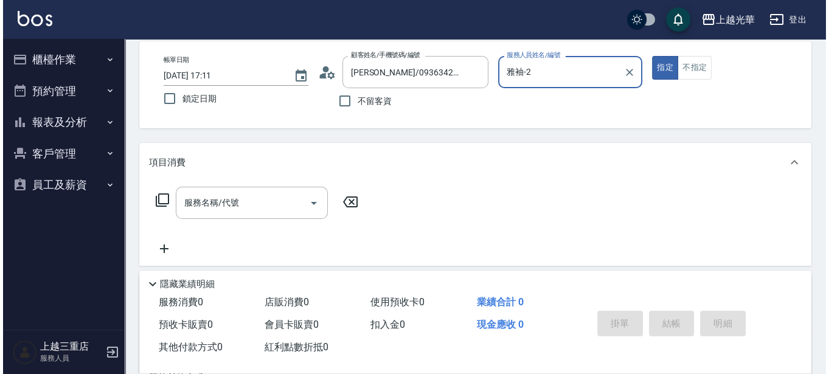
scroll to position [76, 0]
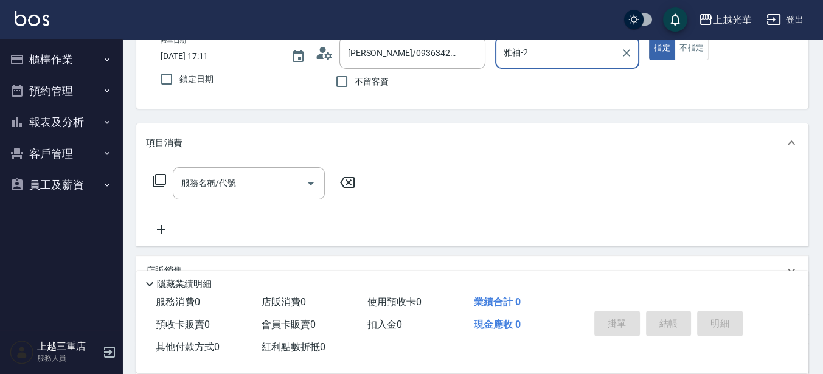
click at [156, 179] on icon at bounding box center [159, 180] width 15 height 15
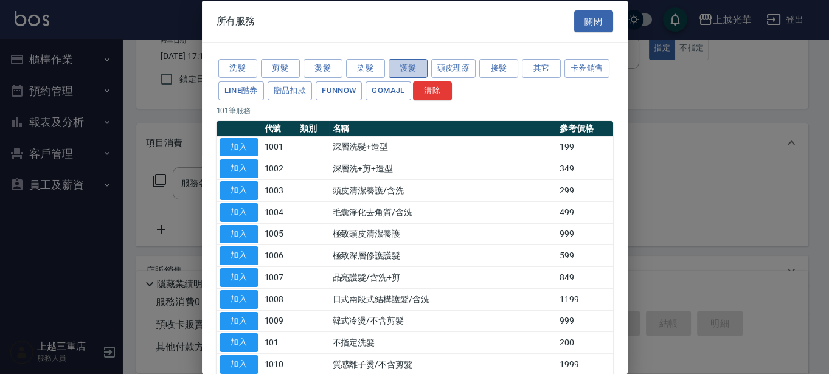
click at [406, 66] on button "護髮" at bounding box center [408, 68] width 39 height 19
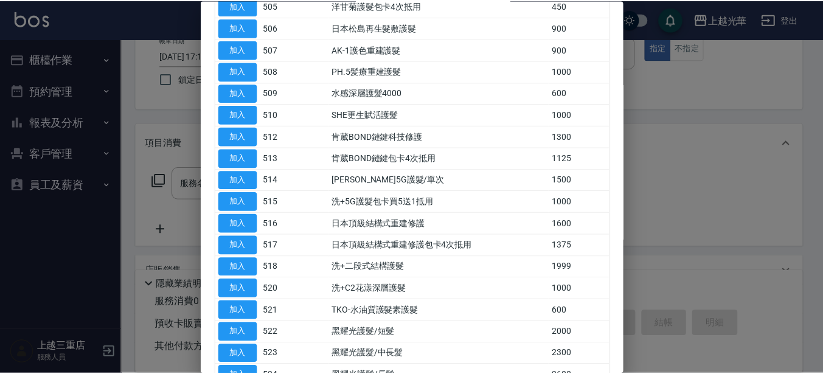
scroll to position [228, 0]
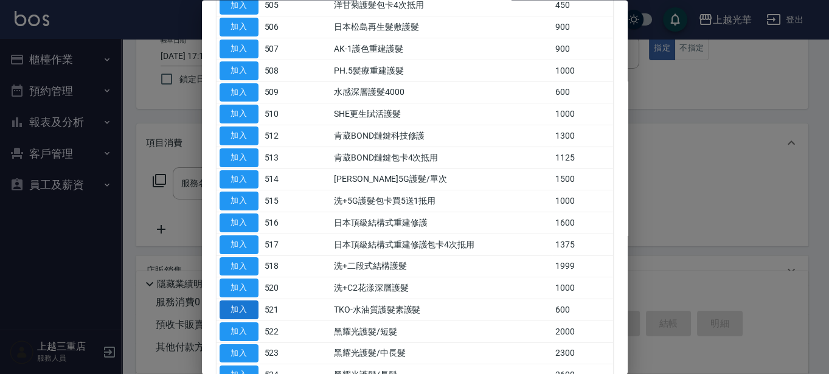
click at [238, 312] on button "加入" at bounding box center [239, 310] width 39 height 19
type input "TKO-水油質護髮素護髮(521)"
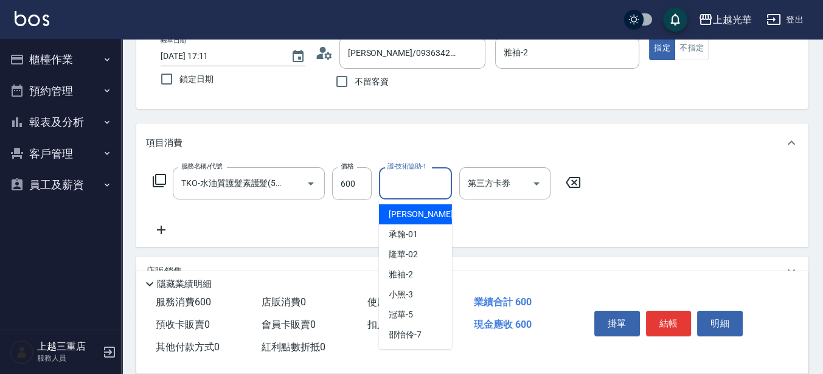
click at [413, 177] on input "護-技術協助-1" at bounding box center [415, 183] width 62 height 21
type input "[PERSON_NAME]-18"
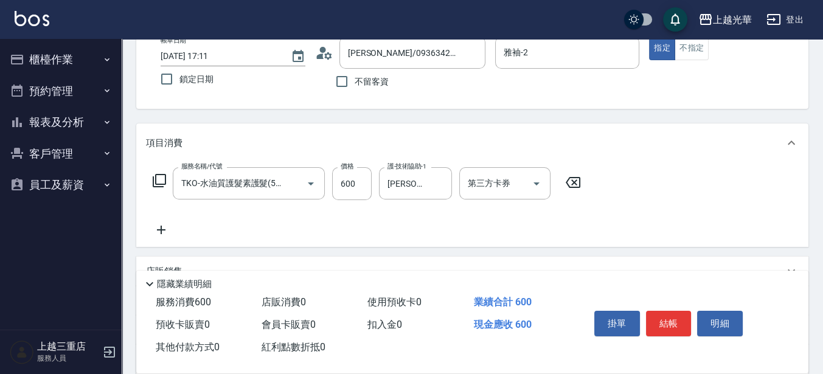
click at [158, 228] on icon at bounding box center [161, 230] width 30 height 15
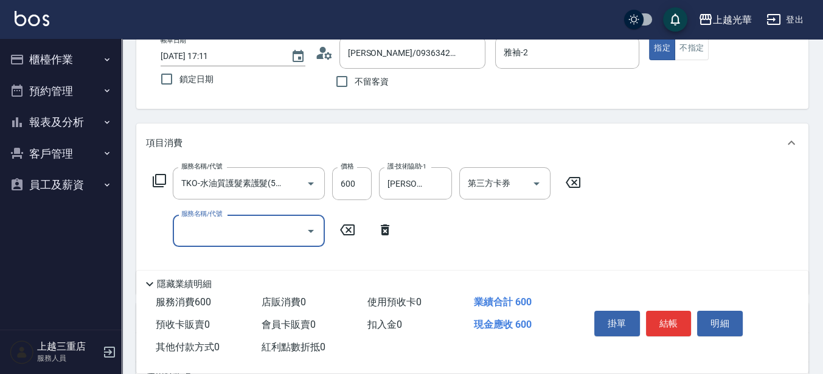
scroll to position [0, 0]
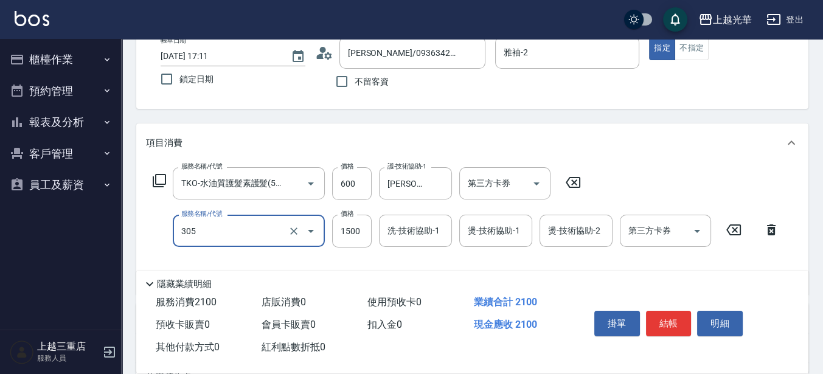
type input "設計燙髮1500(305)"
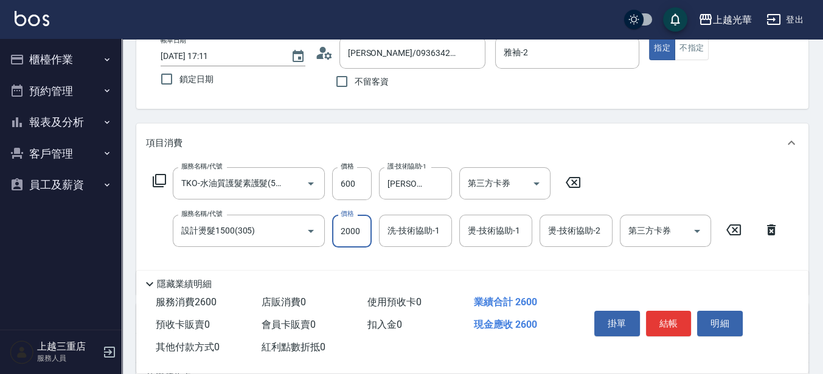
type input "2000"
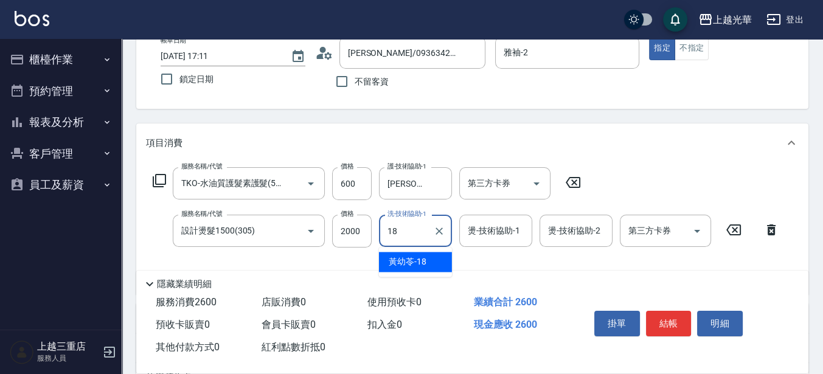
type input "[PERSON_NAME]-18"
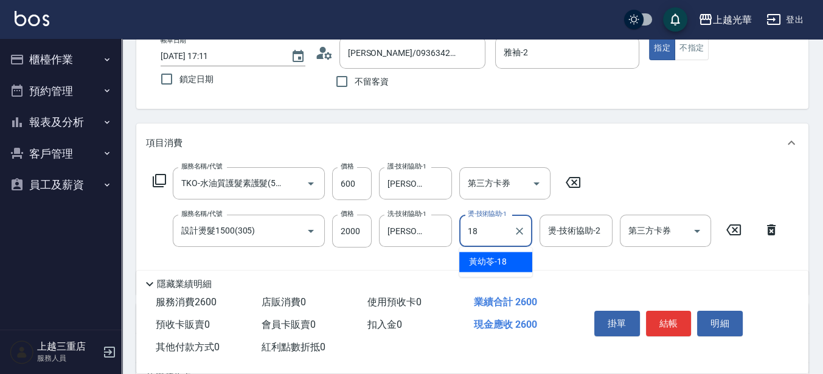
type input "[PERSON_NAME]-18"
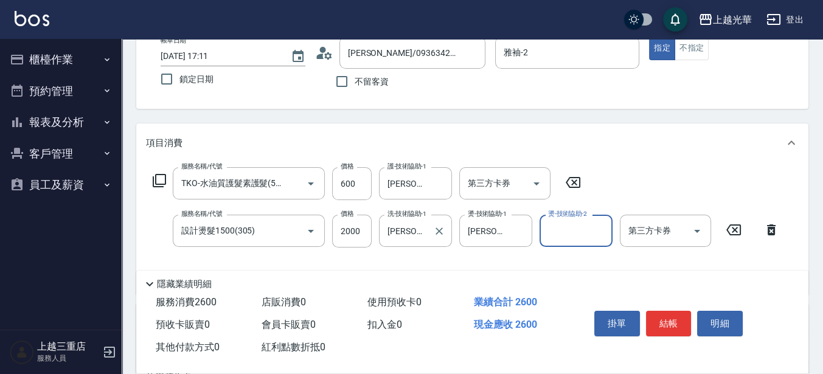
scroll to position [152, 0]
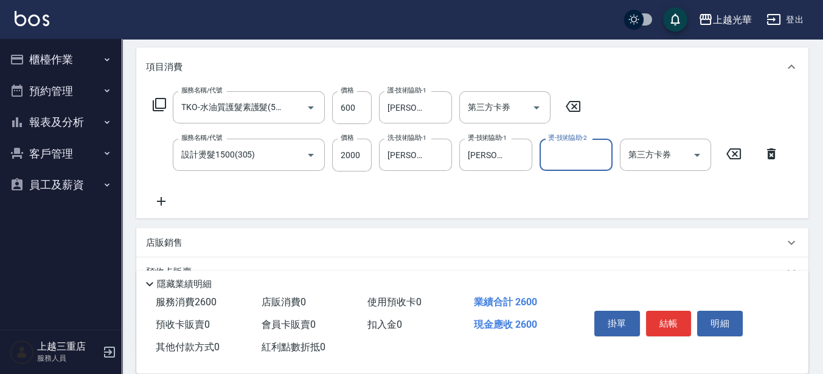
click at [153, 240] on p "店販銷售" at bounding box center [164, 243] width 36 height 13
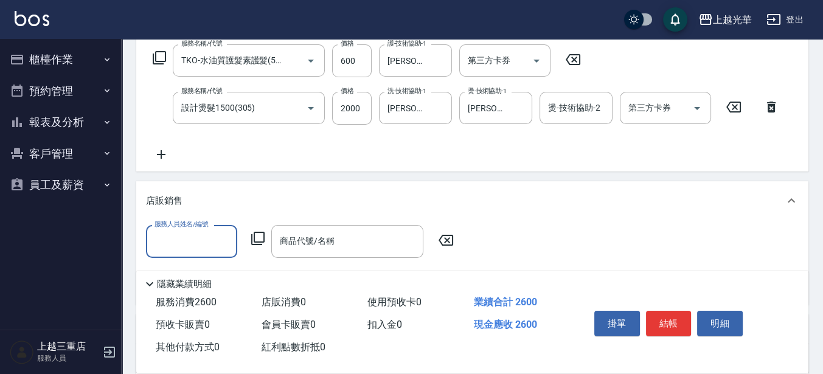
scroll to position [228, 0]
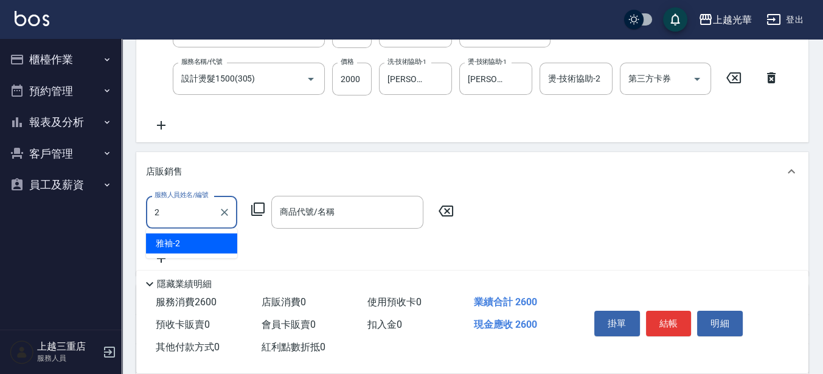
type input "雅袖-2"
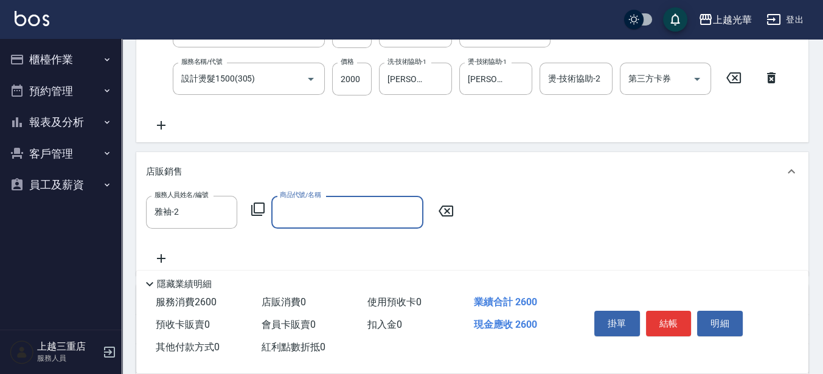
click at [263, 207] on icon at bounding box center [258, 209] width 15 height 15
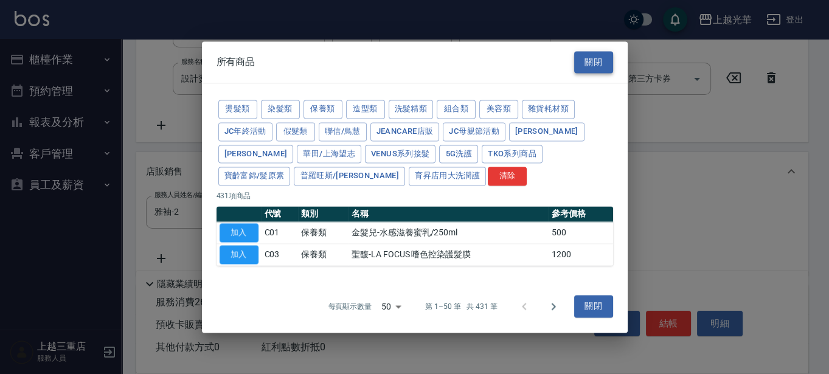
click at [593, 63] on button "關閉" at bounding box center [593, 62] width 39 height 22
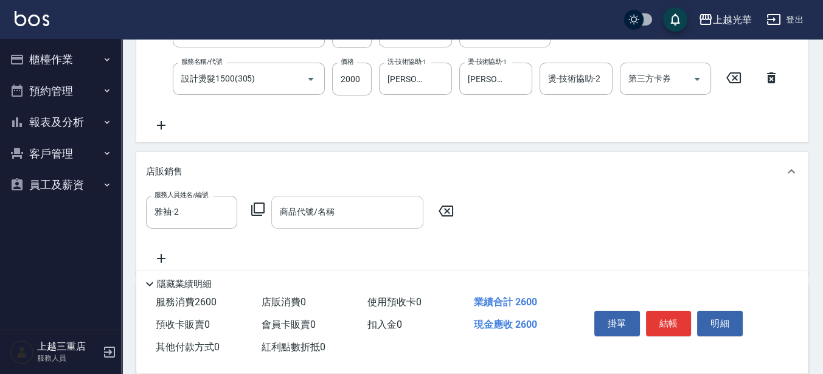
click at [360, 212] on input "商品代號/名稱" at bounding box center [347, 211] width 141 height 21
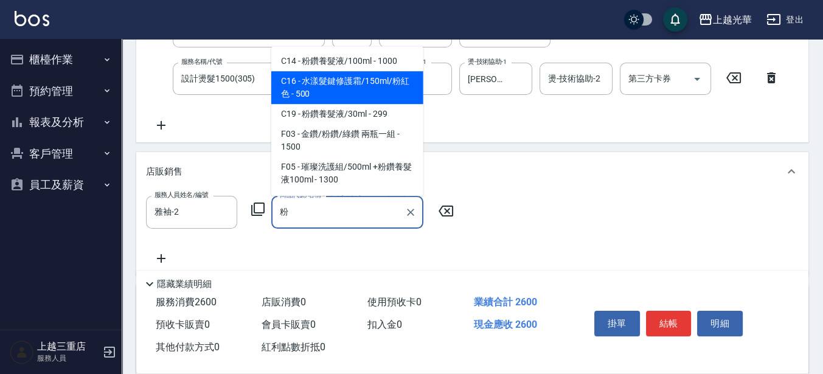
click at [374, 78] on span "C16 - 水漾髮鍵修護霜/150ml/粉紅色 - 500" at bounding box center [347, 87] width 152 height 33
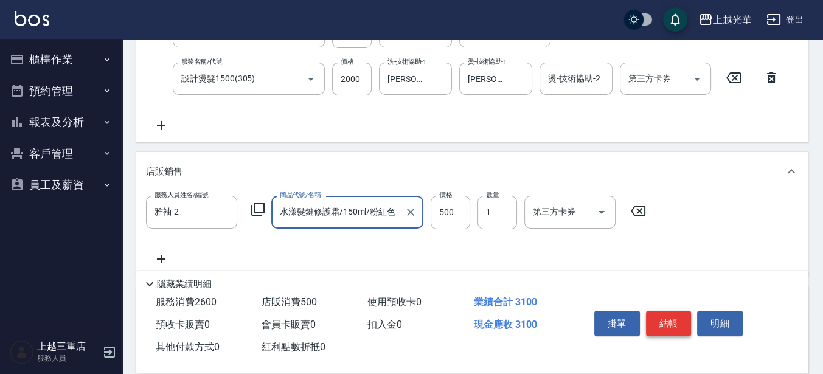
type input "水漾髮鍵修護霜/150ml/粉紅色"
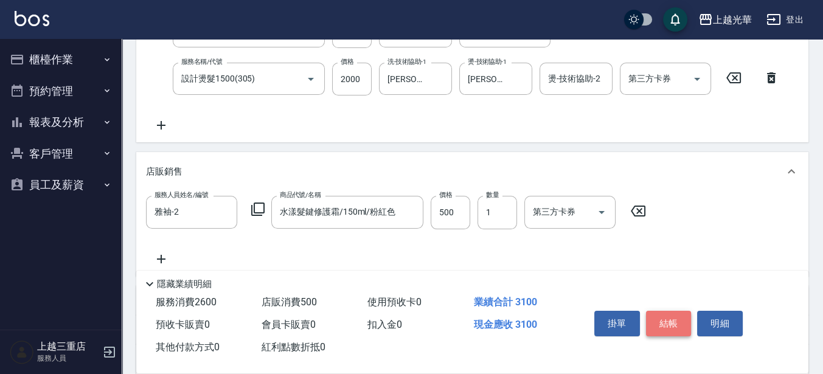
click at [656, 321] on button "結帳" at bounding box center [669, 324] width 46 height 26
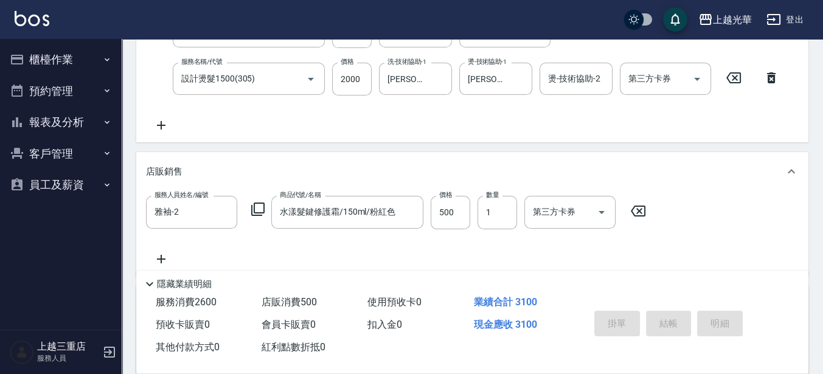
type input "[DATE] 17:12"
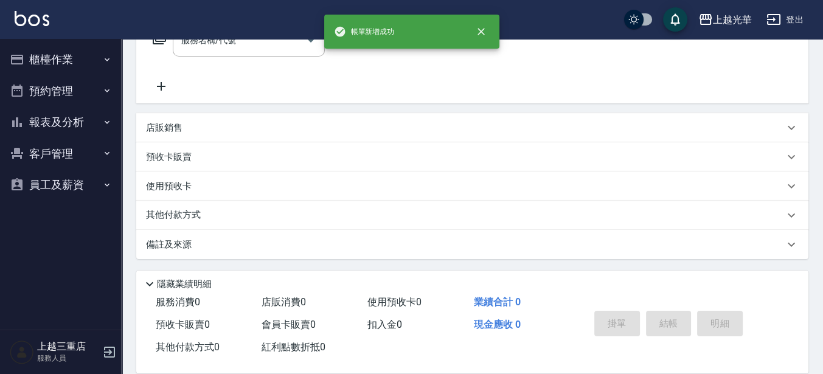
scroll to position [0, 0]
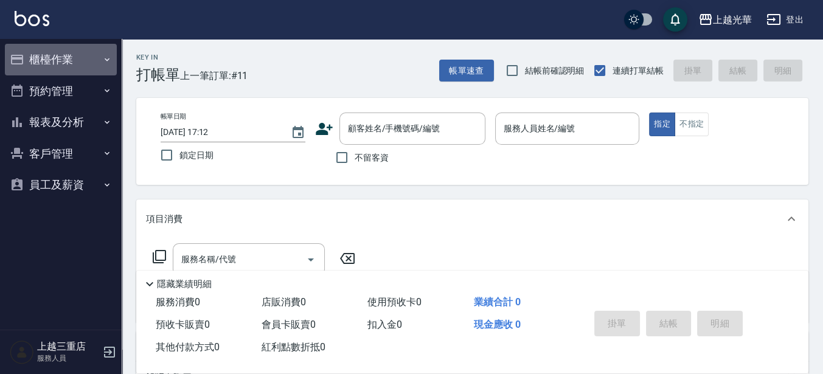
click at [72, 72] on button "櫃檯作業" at bounding box center [61, 60] width 112 height 32
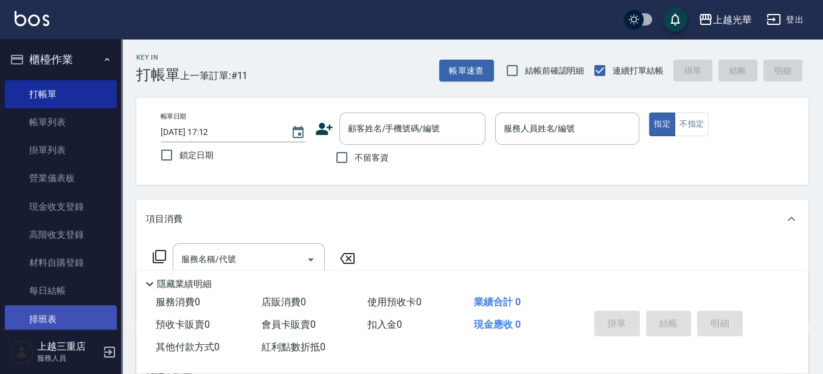
scroll to position [152, 0]
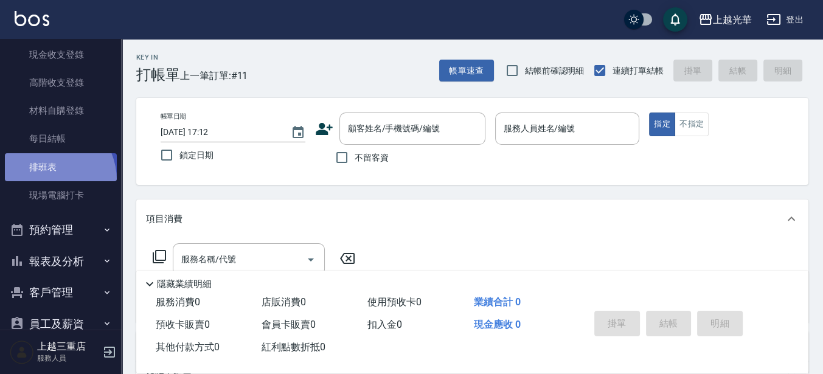
click at [46, 180] on link "排班表" at bounding box center [61, 167] width 112 height 28
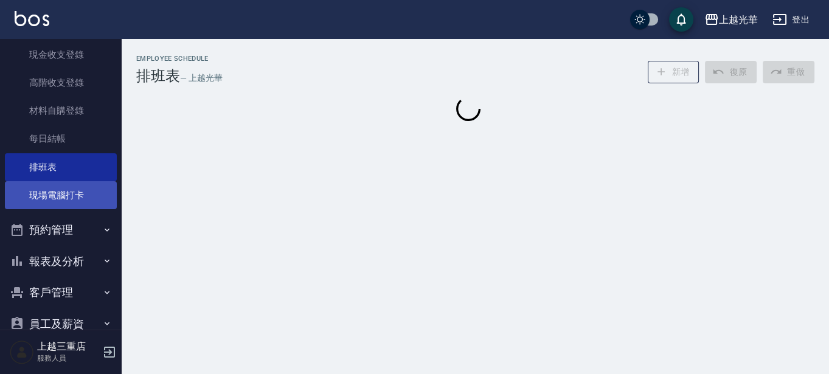
click at [52, 192] on link "現場電腦打卡" at bounding box center [61, 195] width 112 height 28
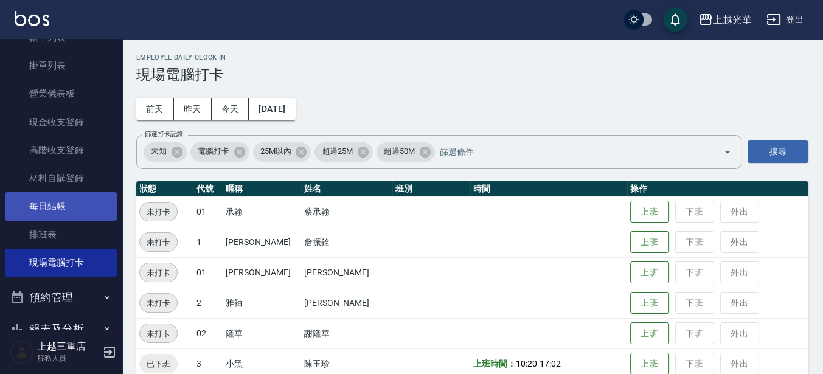
scroll to position [152, 0]
